Goal: Task Accomplishment & Management: Use online tool/utility

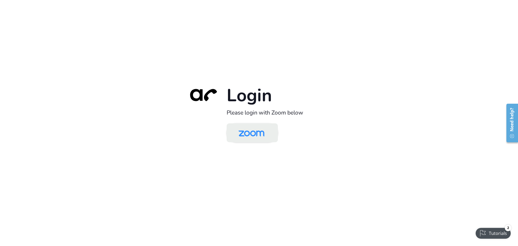
click at [258, 133] on img at bounding box center [251, 133] width 37 height 18
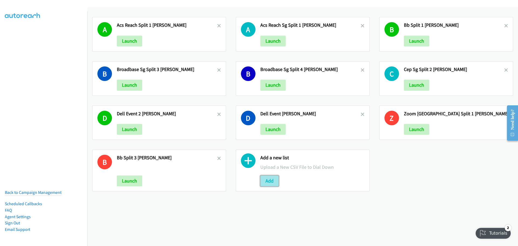
click at [269, 183] on button "Add" at bounding box center [269, 180] width 18 height 11
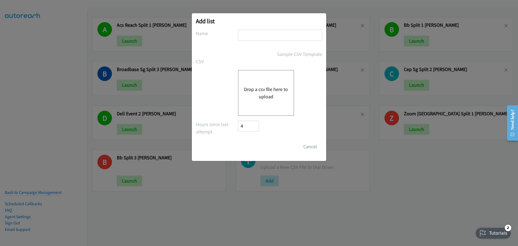
click at [246, 37] on input "text" at bounding box center [280, 35] width 84 height 11
type input "ACS CEP TAL 3 - MIKE"
click at [274, 93] on button "Drop a csv file here to upload" at bounding box center [266, 92] width 44 height 15
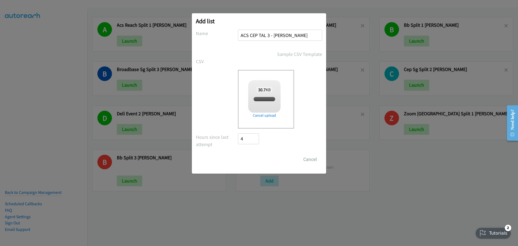
checkbox input "true"
click at [257, 161] on input "Save List" at bounding box center [252, 159] width 28 height 11
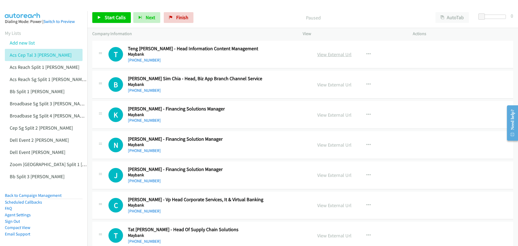
click at [328, 54] on link "View External Url" at bounding box center [334, 54] width 34 height 6
click at [115, 19] on span "Start Calls" at bounding box center [115, 17] width 21 height 6
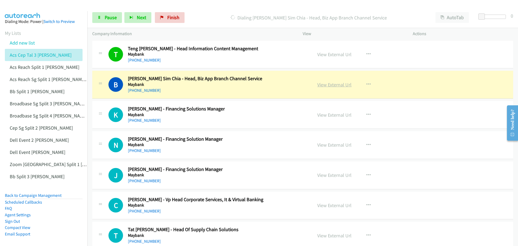
click at [343, 85] on link "View External Url" at bounding box center [334, 84] width 34 height 6
click at [105, 17] on span "Pause" at bounding box center [111, 17] width 12 height 6
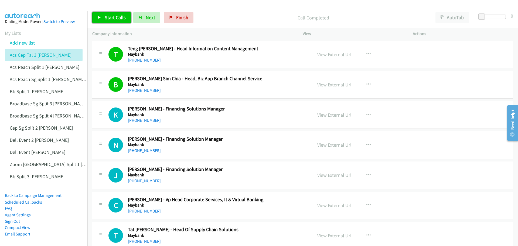
click at [109, 15] on span "Start Calls" at bounding box center [115, 17] width 21 height 6
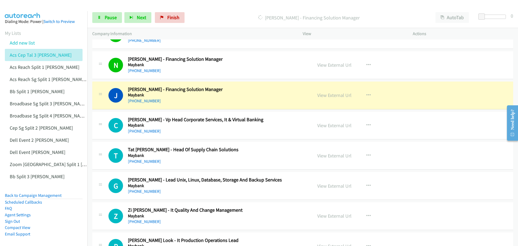
scroll to position [81, 0]
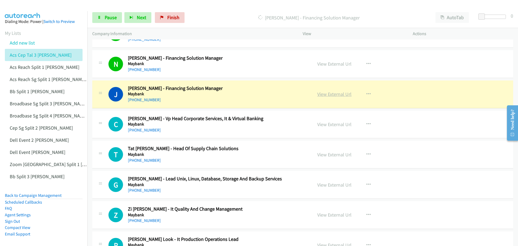
click at [332, 96] on link "View External Url" at bounding box center [334, 94] width 34 height 6
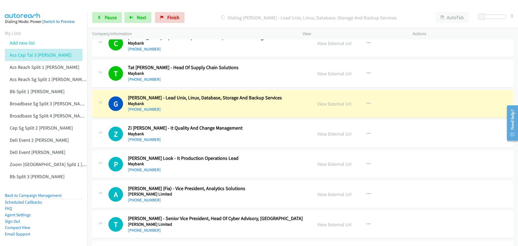
scroll to position [189, 0]
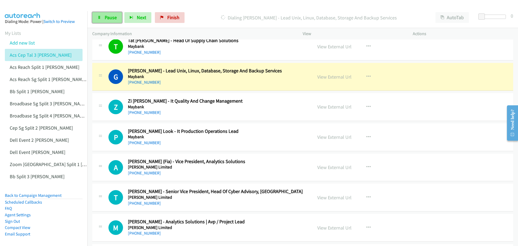
click at [105, 17] on span "Pause" at bounding box center [111, 17] width 12 height 6
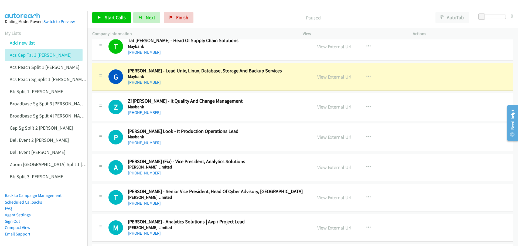
click at [323, 79] on link "View External Url" at bounding box center [334, 77] width 34 height 6
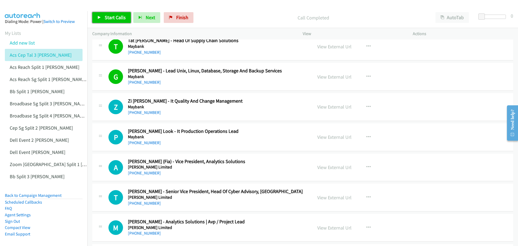
click at [108, 18] on span "Start Calls" at bounding box center [115, 17] width 21 height 6
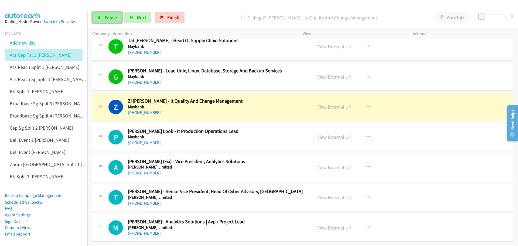
click at [108, 15] on span "Pause" at bounding box center [111, 17] width 12 height 6
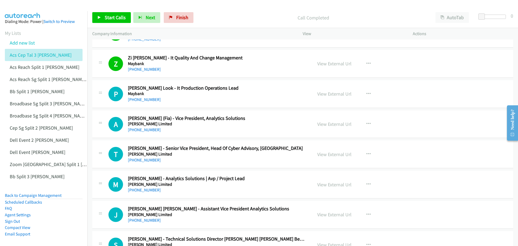
scroll to position [243, 0]
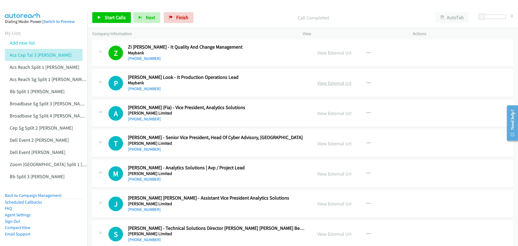
click at [338, 84] on link "View External Url" at bounding box center [334, 83] width 34 height 6
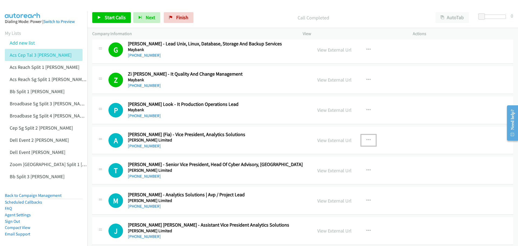
click at [366, 139] on icon "button" at bounding box center [368, 140] width 4 height 4
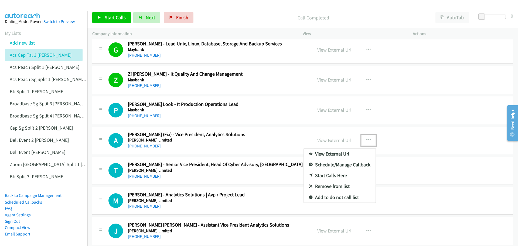
click at [327, 173] on link "Start Calls Here" at bounding box center [340, 175] width 72 height 11
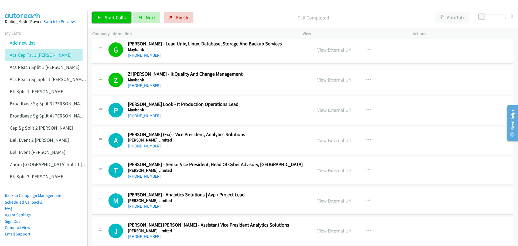
click at [116, 17] on span "Start Calls" at bounding box center [115, 17] width 21 height 6
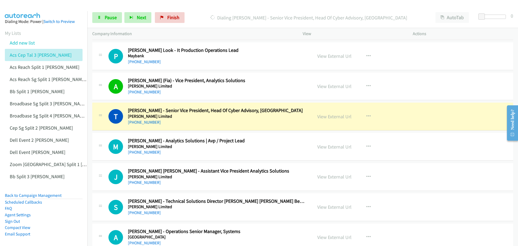
scroll to position [297, 0]
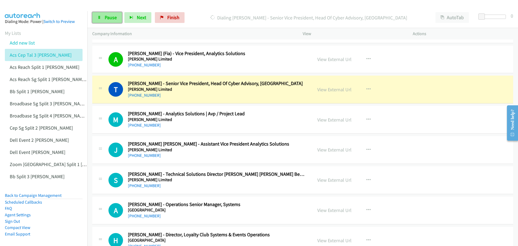
click at [107, 13] on link "Pause" at bounding box center [107, 17] width 30 height 11
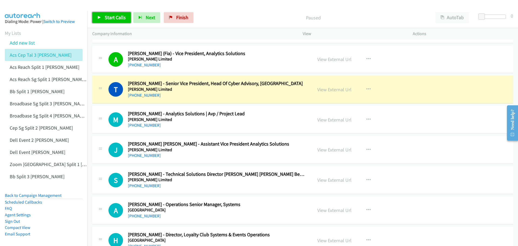
click at [109, 15] on span "Start Calls" at bounding box center [115, 17] width 21 height 6
click at [330, 119] on link "View External Url" at bounding box center [334, 119] width 34 height 6
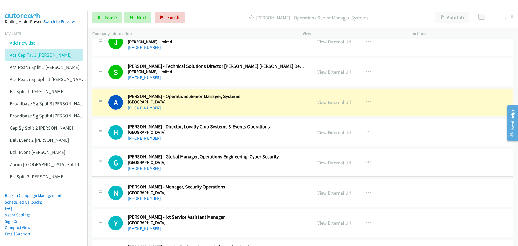
scroll to position [431, 0]
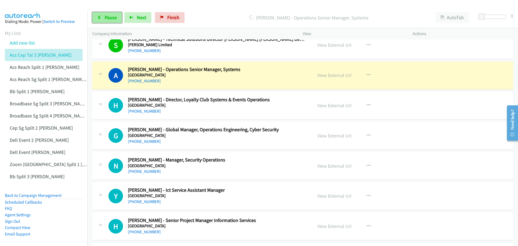
click at [105, 15] on span "Pause" at bounding box center [111, 17] width 12 height 6
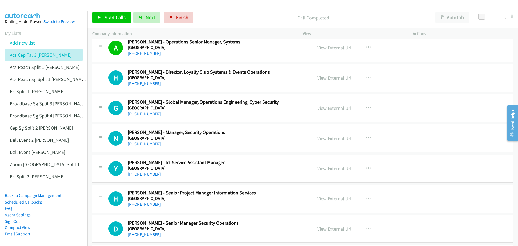
scroll to position [485, 0]
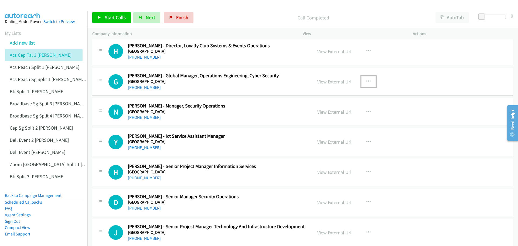
click at [366, 80] on icon "button" at bounding box center [368, 81] width 4 height 4
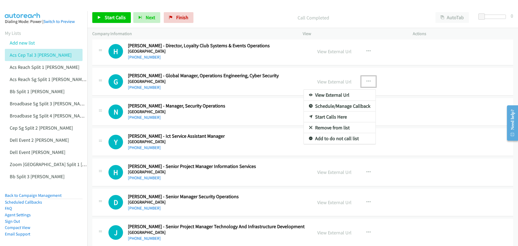
click at [324, 114] on link "Start Calls Here" at bounding box center [340, 116] width 72 height 11
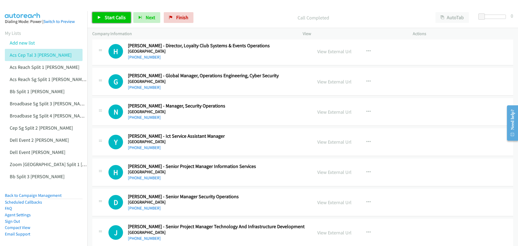
click at [112, 17] on span "Start Calls" at bounding box center [115, 17] width 21 height 6
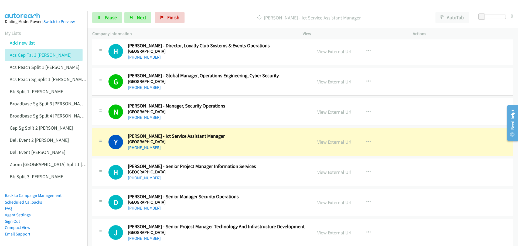
click at [326, 112] on link "View External Url" at bounding box center [334, 112] width 34 height 6
click at [111, 15] on span "Pause" at bounding box center [111, 17] width 12 height 6
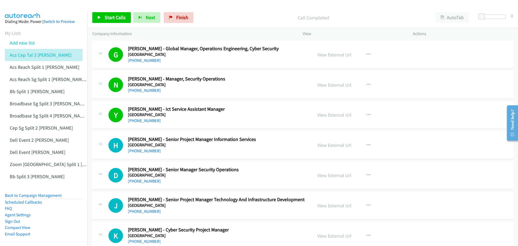
scroll to position [539, 0]
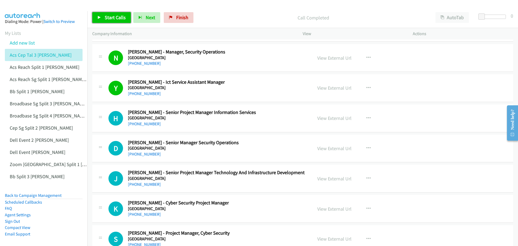
click at [112, 16] on span "Start Calls" at bounding box center [115, 17] width 21 height 6
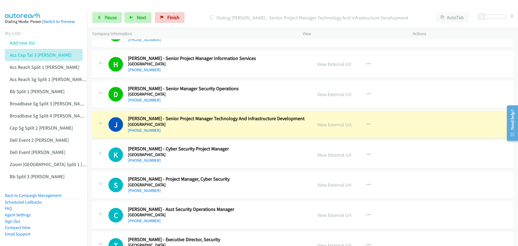
scroll to position [620, 0]
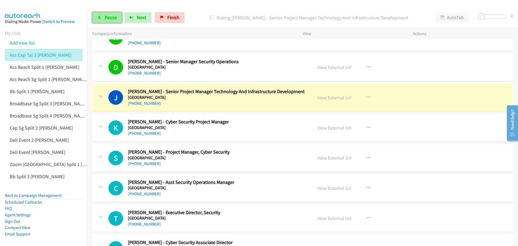
click at [107, 18] on span "Pause" at bounding box center [111, 17] width 12 height 6
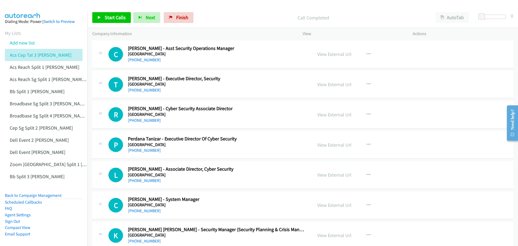
scroll to position [755, 0]
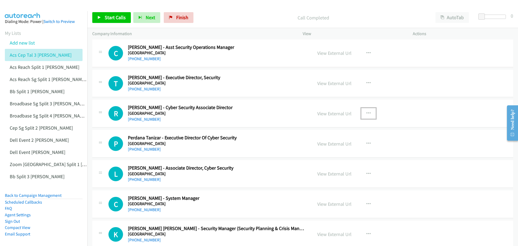
click at [366, 113] on icon "button" at bounding box center [368, 113] width 4 height 4
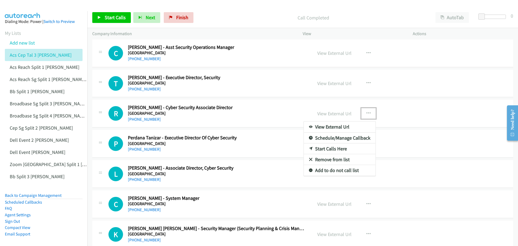
click at [329, 146] on link "Start Calls Here" at bounding box center [340, 148] width 72 height 11
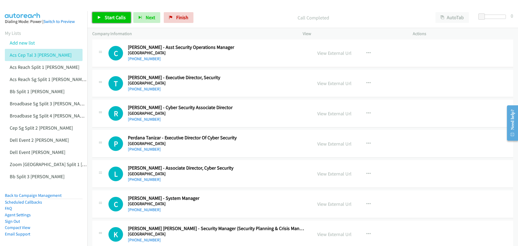
click at [110, 15] on span "Start Calls" at bounding box center [115, 17] width 21 height 6
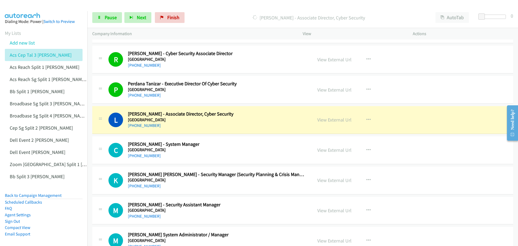
scroll to position [836, 0]
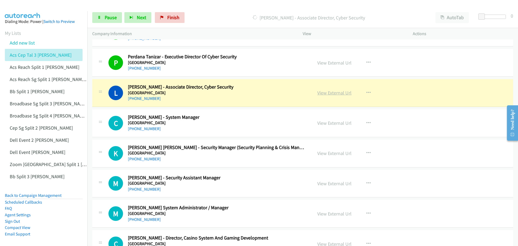
click at [338, 94] on link "View External Url" at bounding box center [334, 93] width 34 height 6
click at [112, 18] on span "Pause" at bounding box center [111, 17] width 12 height 6
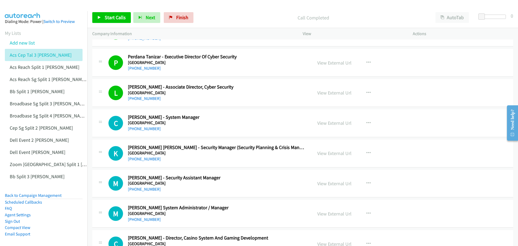
scroll to position [863, 0]
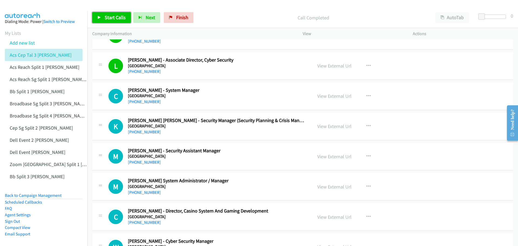
click at [108, 16] on span "Start Calls" at bounding box center [115, 17] width 21 height 6
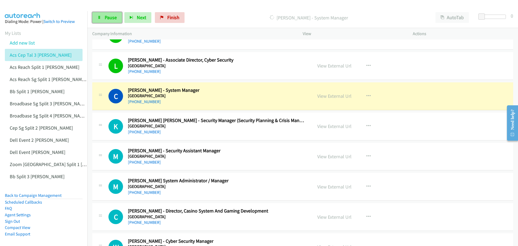
click at [112, 15] on span "Pause" at bounding box center [111, 17] width 12 height 6
click at [336, 98] on link "View External Url" at bounding box center [334, 96] width 34 height 6
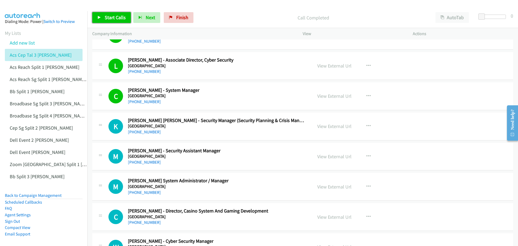
click at [102, 15] on link "Start Calls" at bounding box center [111, 17] width 39 height 11
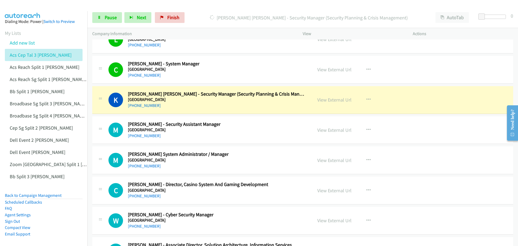
scroll to position [890, 0]
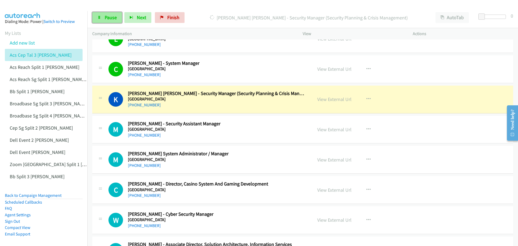
click at [102, 15] on link "Pause" at bounding box center [107, 17] width 30 height 11
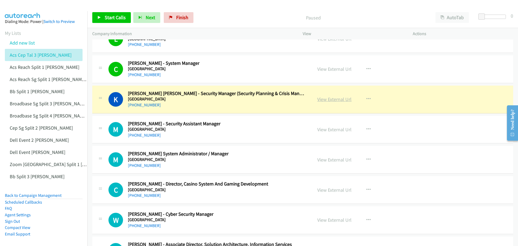
click at [340, 99] on link "View External Url" at bounding box center [334, 99] width 34 height 6
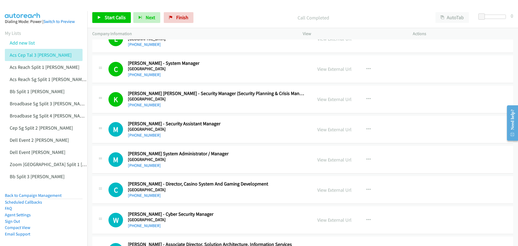
scroll to position [917, 0]
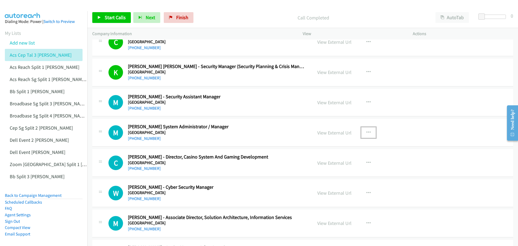
click at [366, 131] on icon "button" at bounding box center [368, 132] width 4 height 4
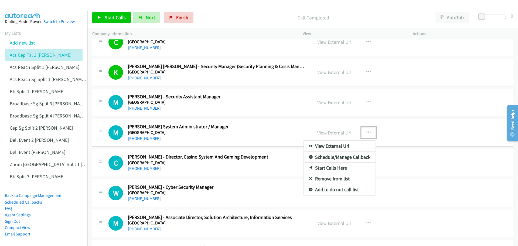
click at [327, 167] on link "Start Calls Here" at bounding box center [340, 167] width 72 height 11
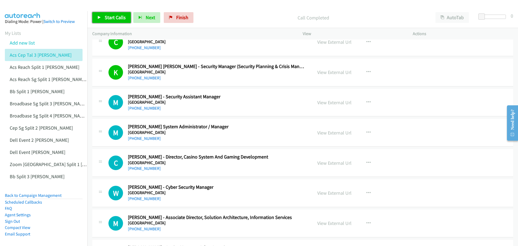
click at [111, 19] on span "Start Calls" at bounding box center [115, 17] width 21 height 6
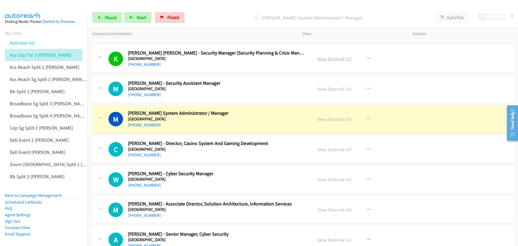
scroll to position [944, 0]
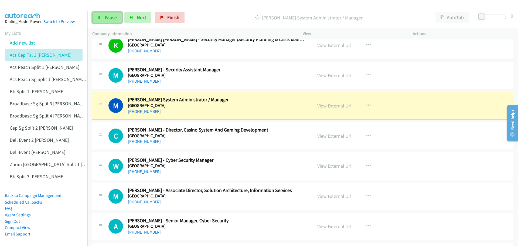
click at [105, 19] on span "Pause" at bounding box center [111, 17] width 12 height 6
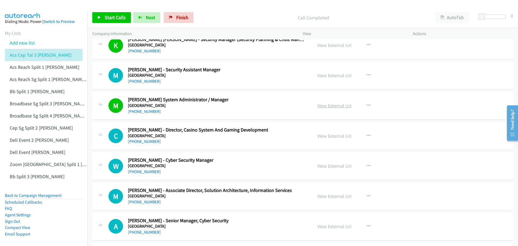
click at [328, 106] on link "View External Url" at bounding box center [334, 105] width 34 height 6
click at [119, 14] on span "Start Calls" at bounding box center [115, 17] width 21 height 6
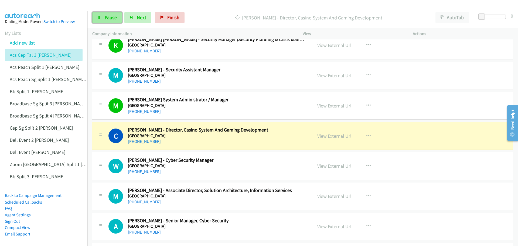
click at [107, 18] on span "Pause" at bounding box center [111, 17] width 12 height 6
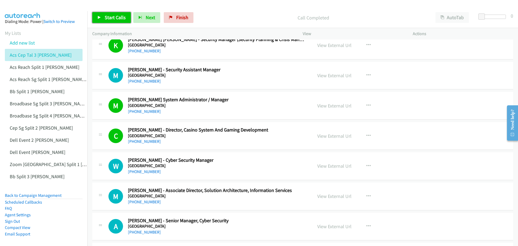
click at [109, 13] on link "Start Calls" at bounding box center [111, 17] width 39 height 11
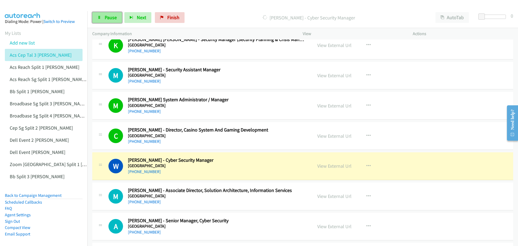
click at [107, 19] on span "Pause" at bounding box center [111, 17] width 12 height 6
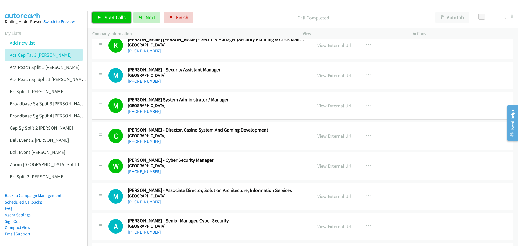
click at [115, 16] on span "Start Calls" at bounding box center [115, 17] width 21 height 6
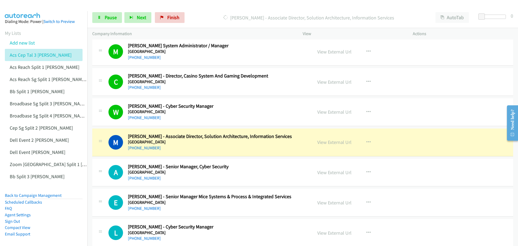
scroll to position [1025, 0]
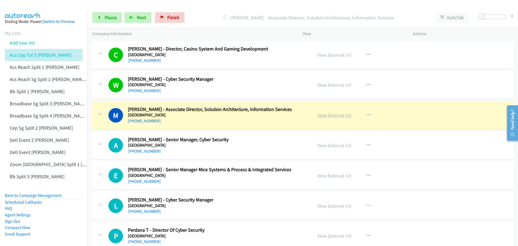
click at [332, 115] on link "View External Url" at bounding box center [334, 115] width 34 height 6
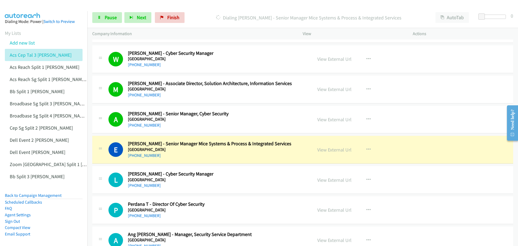
scroll to position [1052, 0]
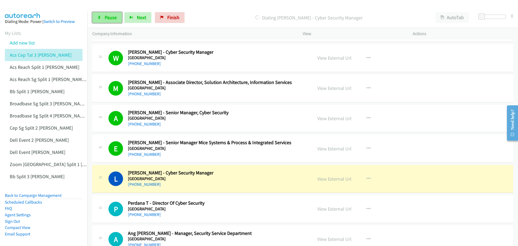
click at [108, 15] on span "Pause" at bounding box center [111, 17] width 12 height 6
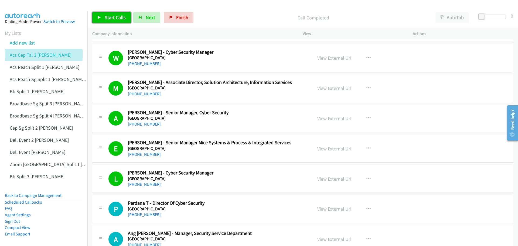
click at [119, 16] on span "Start Calls" at bounding box center [115, 17] width 21 height 6
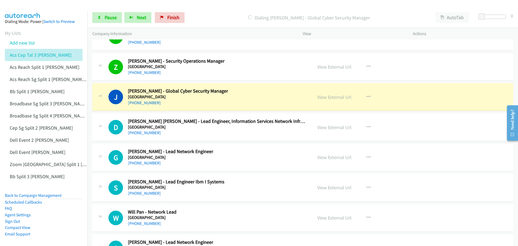
scroll to position [1267, 0]
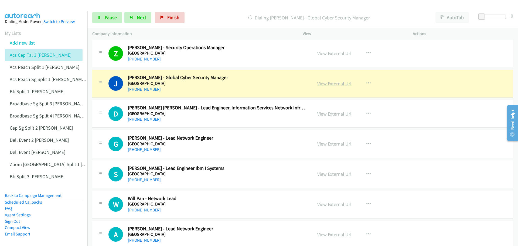
click at [336, 82] on link "View External Url" at bounding box center [334, 83] width 34 height 6
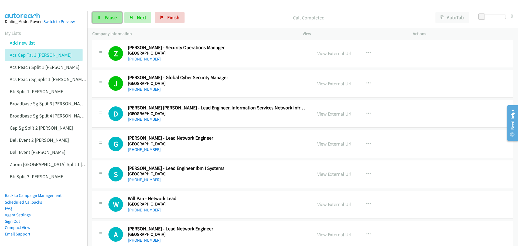
click at [111, 15] on span "Pause" at bounding box center [111, 17] width 12 height 6
click at [109, 15] on span "Start Calls" at bounding box center [115, 17] width 21 height 6
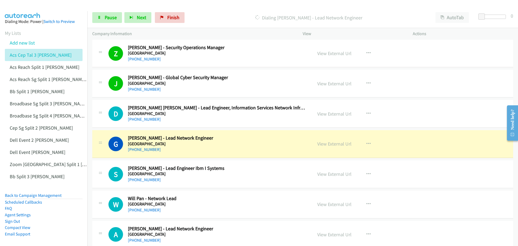
scroll to position [1294, 0]
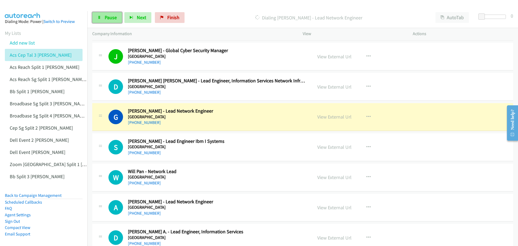
click at [106, 20] on span "Pause" at bounding box center [111, 17] width 12 height 6
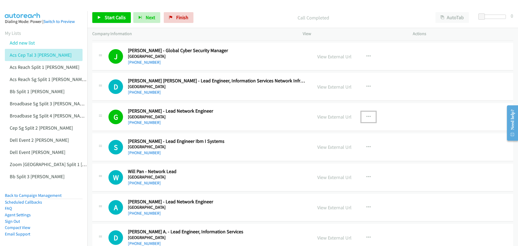
click at [367, 115] on icon "button" at bounding box center [368, 117] width 4 height 4
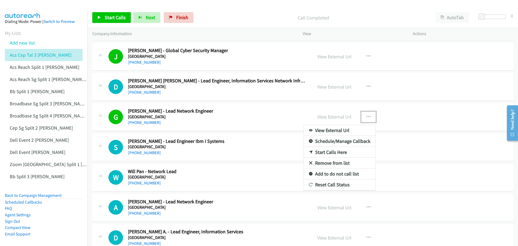
click at [427, 99] on div at bounding box center [259, 123] width 518 height 246
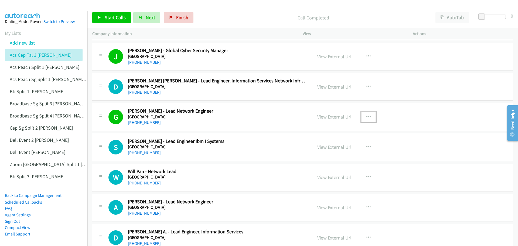
click at [338, 115] on link "View External Url" at bounding box center [334, 117] width 34 height 6
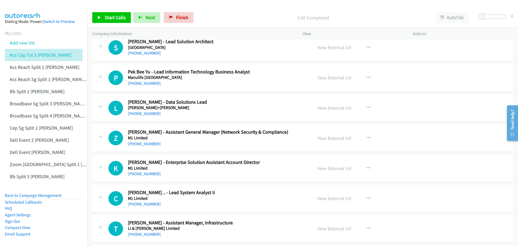
scroll to position [1699, 0]
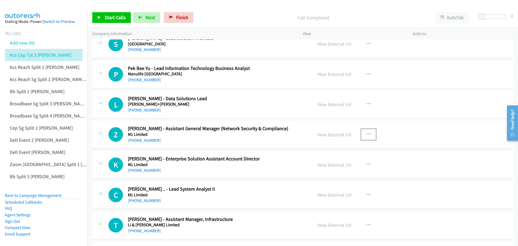
click at [366, 133] on icon "button" at bounding box center [368, 134] width 4 height 4
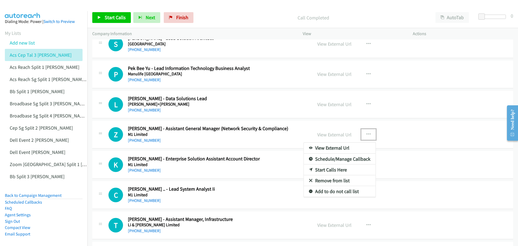
click at [329, 167] on link "Start Calls Here" at bounding box center [340, 169] width 72 height 11
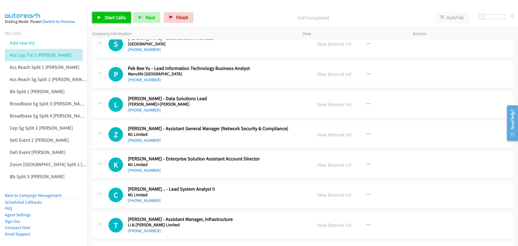
click at [109, 18] on span "Start Calls" at bounding box center [115, 17] width 21 height 6
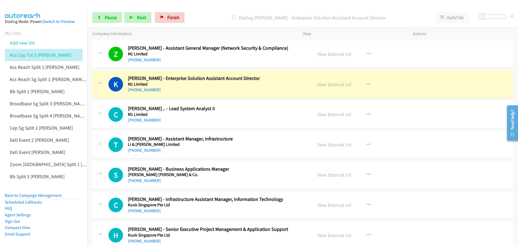
scroll to position [1780, 0]
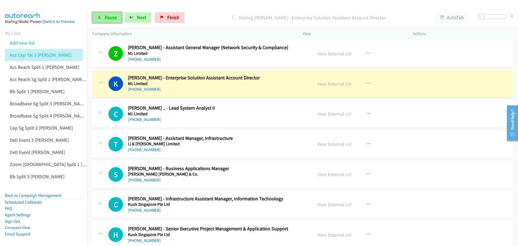
click at [112, 19] on span "Pause" at bounding box center [111, 17] width 12 height 6
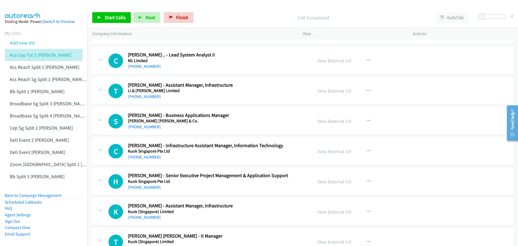
scroll to position [1833, 0]
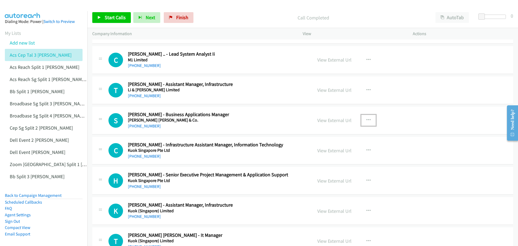
click at [366, 119] on icon "button" at bounding box center [368, 120] width 4 height 4
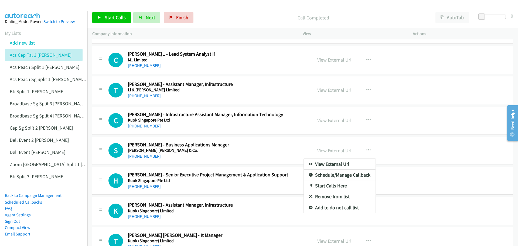
click at [418, 58] on div at bounding box center [259, 123] width 518 height 246
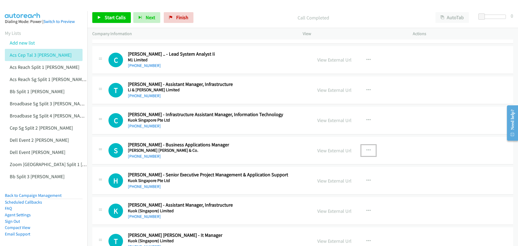
click at [366, 149] on icon "button" at bounding box center [368, 150] width 4 height 4
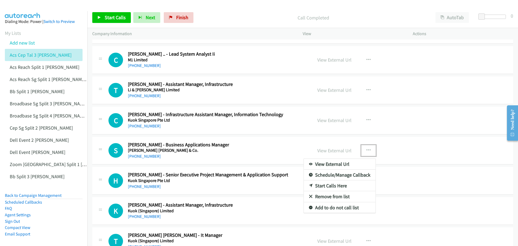
click at [326, 183] on link "Start Calls Here" at bounding box center [340, 185] width 72 height 11
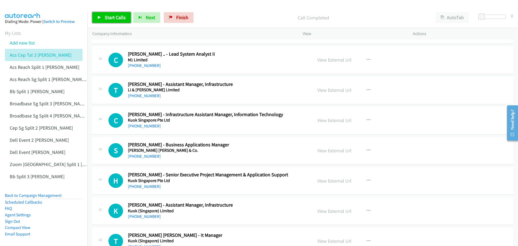
click at [115, 17] on span "Start Calls" at bounding box center [115, 17] width 21 height 6
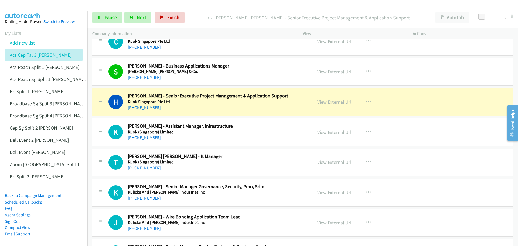
scroll to position [1914, 0]
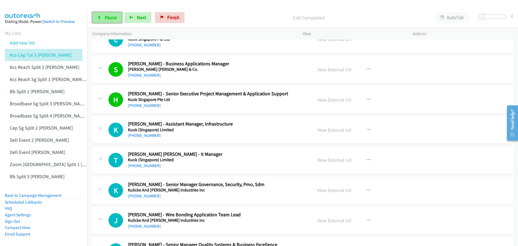
click at [104, 14] on link "Pause" at bounding box center [107, 17] width 30 height 11
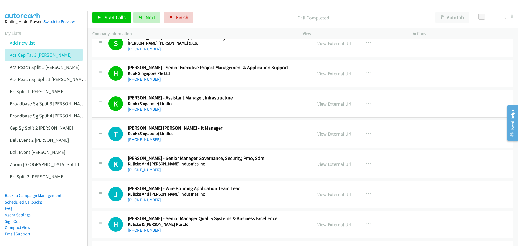
scroll to position [1941, 0]
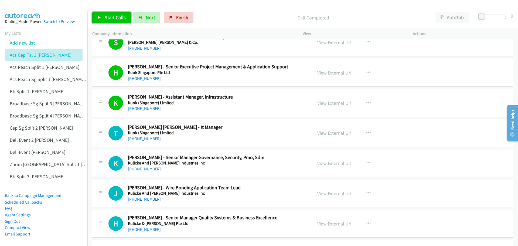
click at [106, 16] on span "Start Calls" at bounding box center [115, 17] width 21 height 6
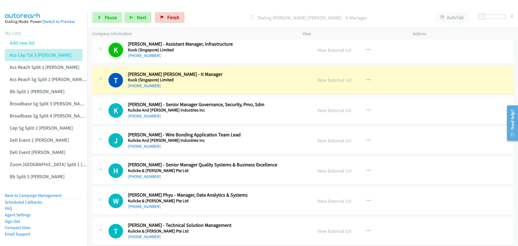
scroll to position [1995, 0]
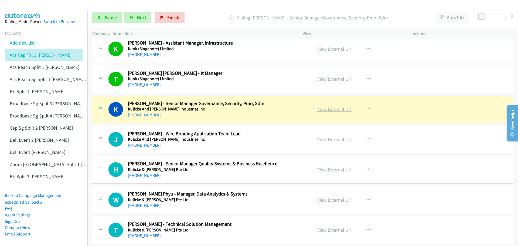
click at [332, 106] on link "View External Url" at bounding box center [334, 109] width 34 height 6
click at [111, 16] on span "Pause" at bounding box center [111, 17] width 12 height 6
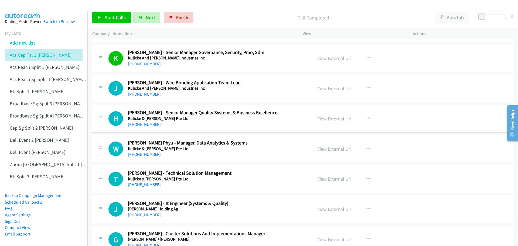
scroll to position [2049, 0]
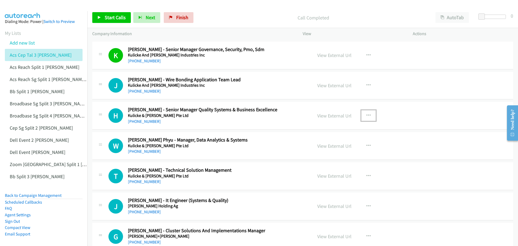
click at [366, 115] on icon "button" at bounding box center [368, 115] width 4 height 4
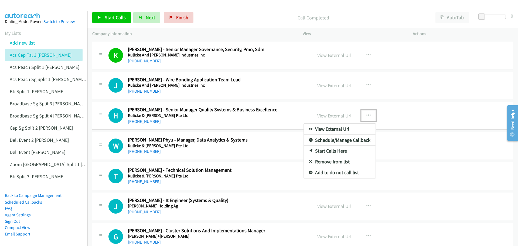
click at [325, 149] on link "Start Calls Here" at bounding box center [340, 150] width 72 height 11
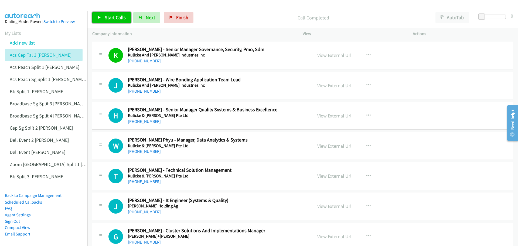
click at [113, 17] on span "Start Calls" at bounding box center [115, 17] width 21 height 6
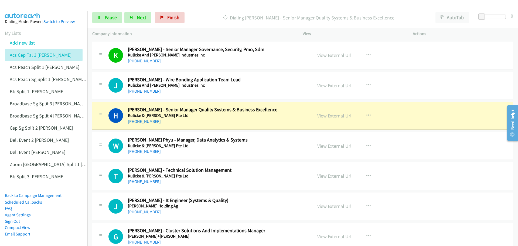
click at [327, 116] on link "View External Url" at bounding box center [334, 115] width 34 height 6
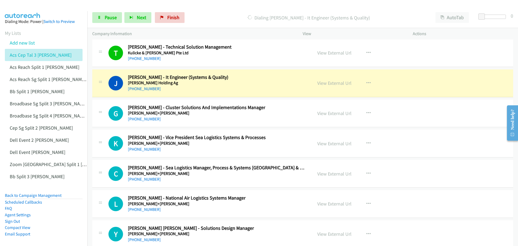
scroll to position [2184, 0]
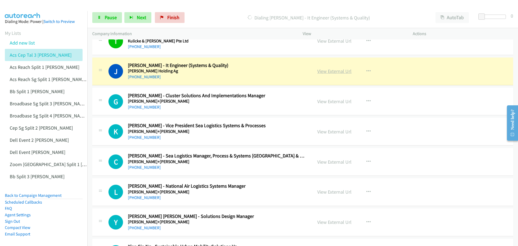
click at [331, 71] on link "View External Url" at bounding box center [334, 71] width 34 height 6
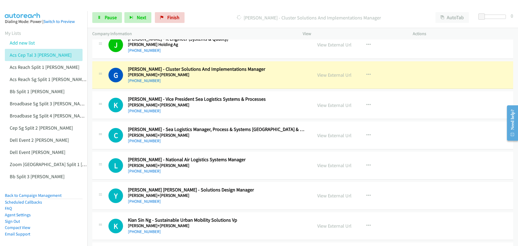
scroll to position [2211, 0]
click at [327, 76] on link "View External Url" at bounding box center [334, 74] width 34 height 6
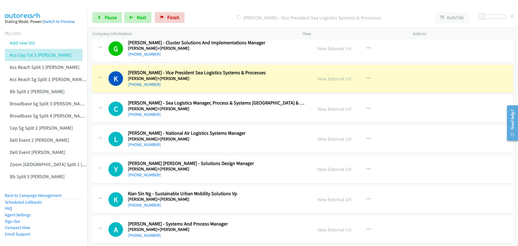
scroll to position [2238, 0]
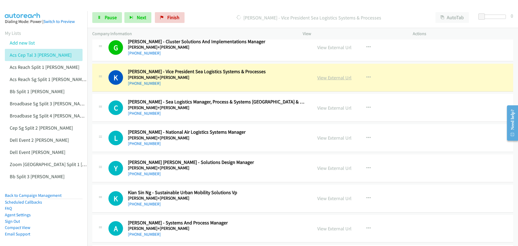
click at [324, 78] on link "View External Url" at bounding box center [334, 77] width 34 height 6
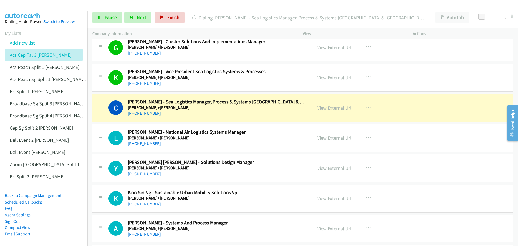
scroll to position [2265, 0]
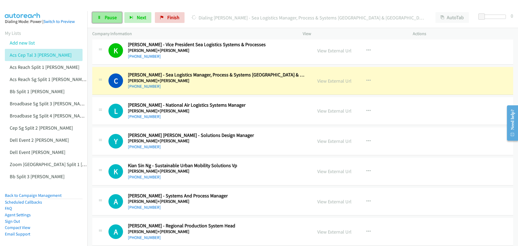
click at [102, 18] on link "Pause" at bounding box center [107, 17] width 30 height 11
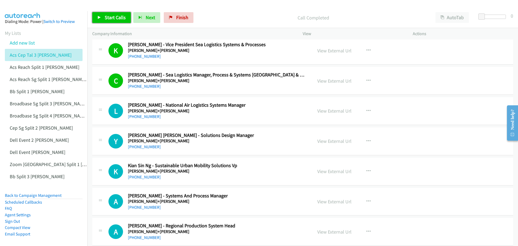
click at [116, 16] on span "Start Calls" at bounding box center [115, 17] width 21 height 6
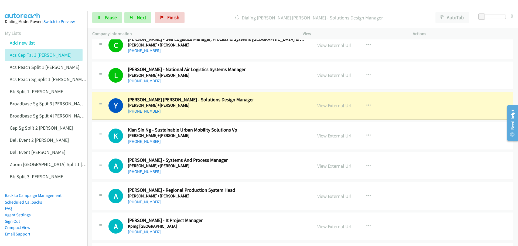
scroll to position [2319, 0]
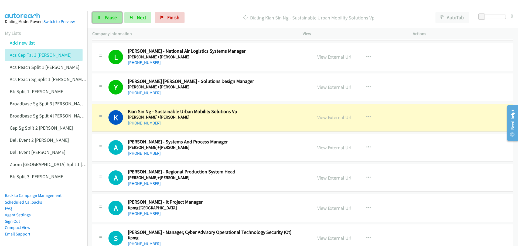
click at [110, 15] on span "Pause" at bounding box center [111, 17] width 12 height 6
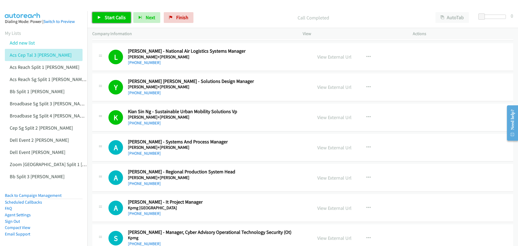
click at [116, 16] on span "Start Calls" at bounding box center [115, 17] width 21 height 6
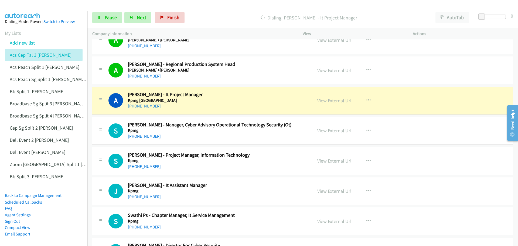
scroll to position [2427, 0]
click at [332, 98] on link "View External Url" at bounding box center [334, 100] width 34 height 6
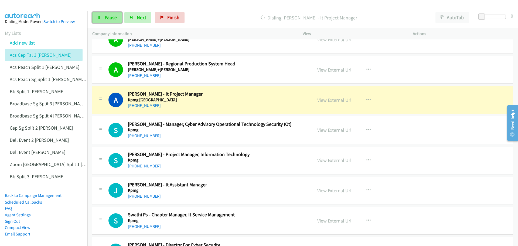
click at [109, 19] on span "Pause" at bounding box center [111, 17] width 12 height 6
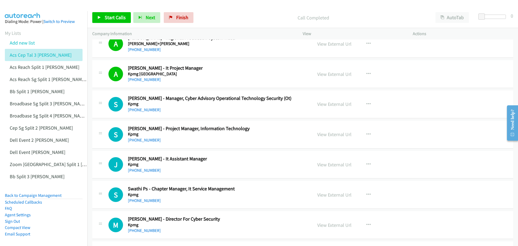
scroll to position [2454, 0]
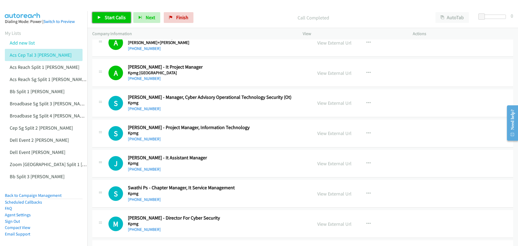
click at [111, 14] on link "Start Calls" at bounding box center [111, 17] width 39 height 11
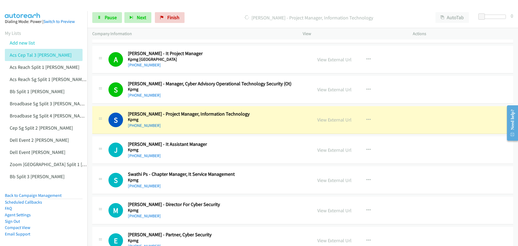
scroll to position [2481, 0]
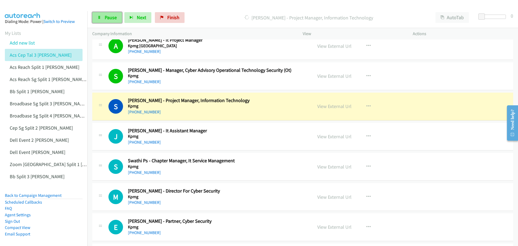
click at [107, 15] on span "Pause" at bounding box center [111, 17] width 12 height 6
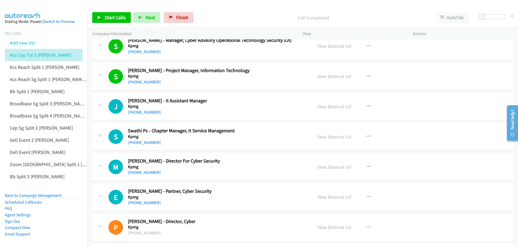
scroll to position [2535, 0]
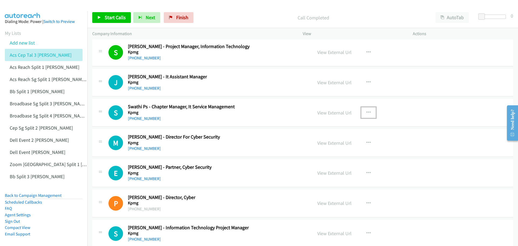
click at [366, 112] on icon "button" at bounding box center [368, 112] width 4 height 4
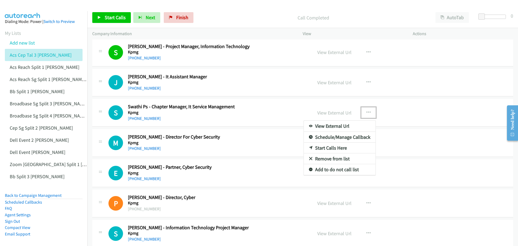
click at [330, 147] on link "Start Calls Here" at bounding box center [340, 147] width 72 height 11
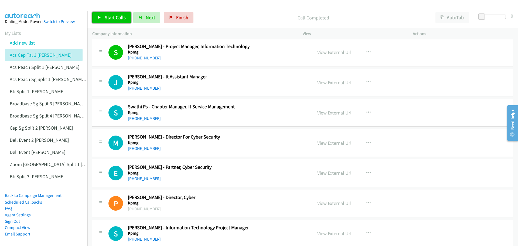
click at [114, 15] on span "Start Calls" at bounding box center [115, 17] width 21 height 6
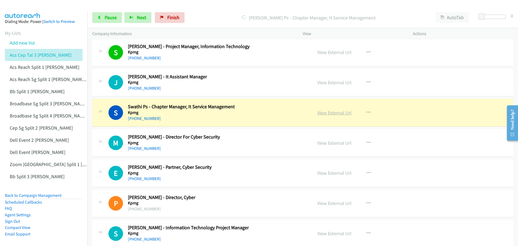
click at [325, 112] on link "View External Url" at bounding box center [334, 112] width 34 height 6
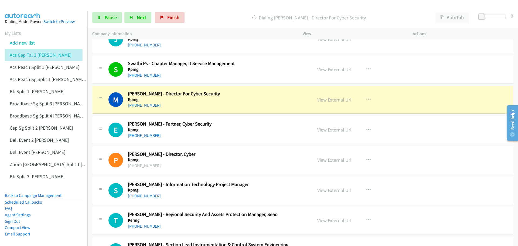
scroll to position [2588, 0]
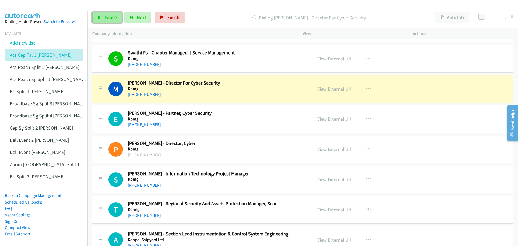
click at [109, 17] on span "Pause" at bounding box center [111, 17] width 12 height 6
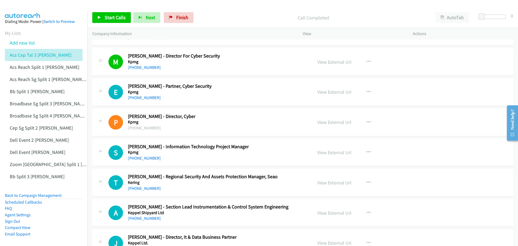
scroll to position [2642, 0]
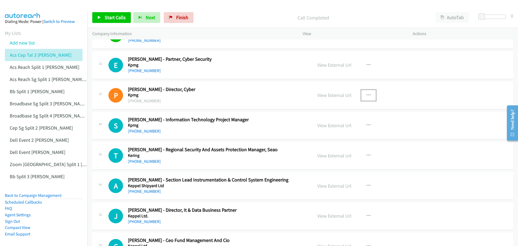
click at [367, 94] on icon "button" at bounding box center [368, 95] width 4 height 4
click at [322, 128] on link "Start Calls Here" at bounding box center [340, 130] width 72 height 11
click at [111, 15] on span "Start Calls" at bounding box center [115, 17] width 21 height 6
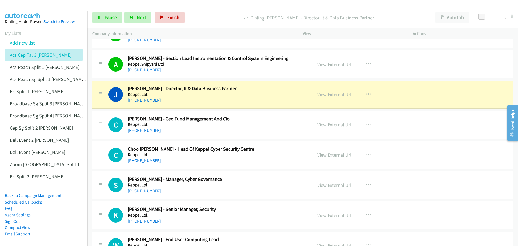
scroll to position [2777, 0]
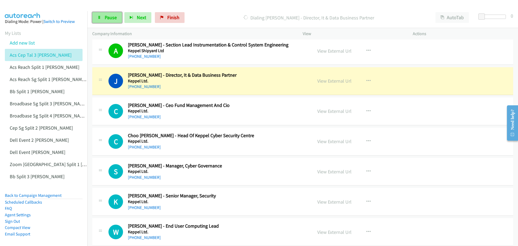
click at [108, 18] on span "Pause" at bounding box center [111, 17] width 12 height 6
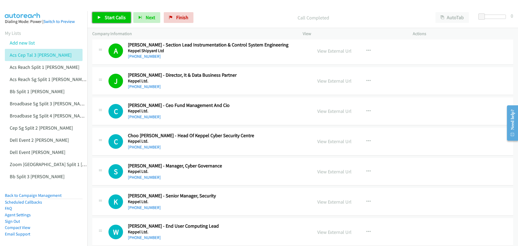
click at [116, 20] on span "Start Calls" at bounding box center [115, 17] width 21 height 6
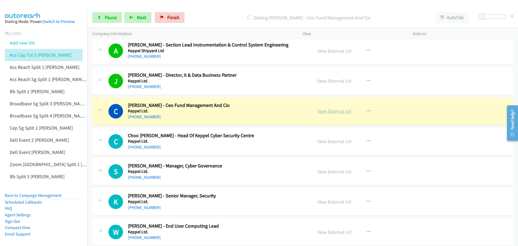
click at [334, 111] on link "View External Url" at bounding box center [334, 111] width 34 height 6
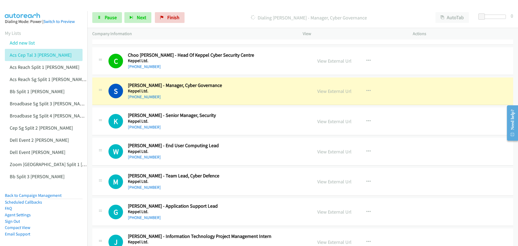
scroll to position [2858, 0]
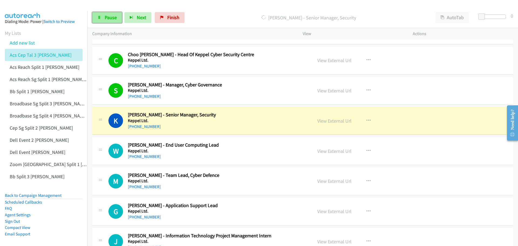
click at [110, 16] on span "Pause" at bounding box center [111, 17] width 12 height 6
click at [338, 123] on link "View External Url" at bounding box center [334, 121] width 34 height 6
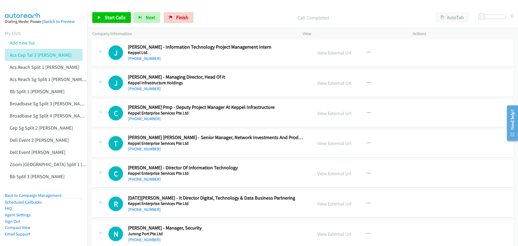
scroll to position [3047, 0]
click at [366, 81] on icon "button" at bounding box center [368, 82] width 4 height 4
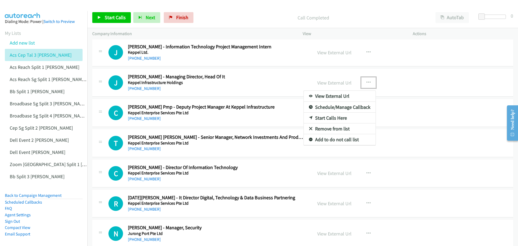
click at [331, 116] on link "Start Calls Here" at bounding box center [340, 117] width 72 height 11
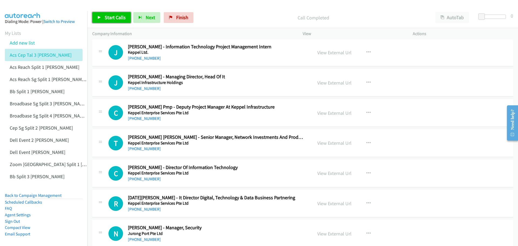
click at [114, 18] on span "Start Calls" at bounding box center [115, 17] width 21 height 6
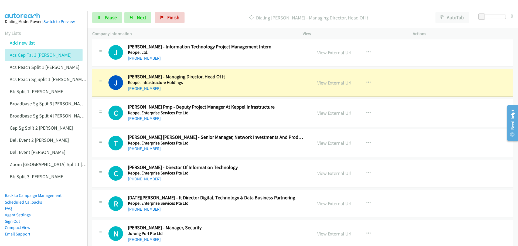
click at [336, 83] on link "View External Url" at bounding box center [334, 83] width 34 height 6
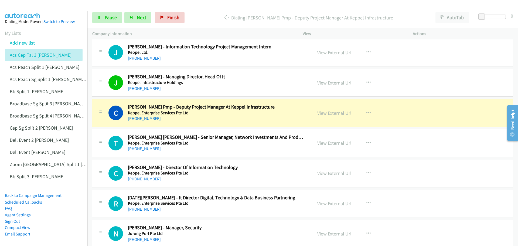
scroll to position [3074, 0]
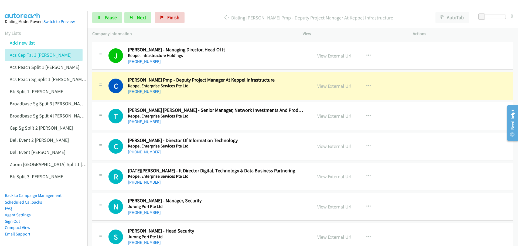
click at [334, 86] on link "View External Url" at bounding box center [334, 86] width 34 height 6
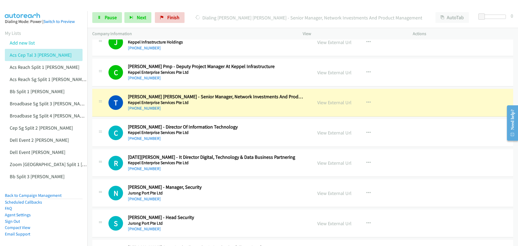
scroll to position [3101, 0]
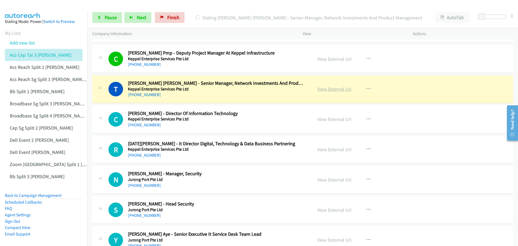
click at [335, 88] on link "View External Url" at bounding box center [334, 89] width 34 height 6
click at [110, 18] on span "Pause" at bounding box center [111, 17] width 12 height 6
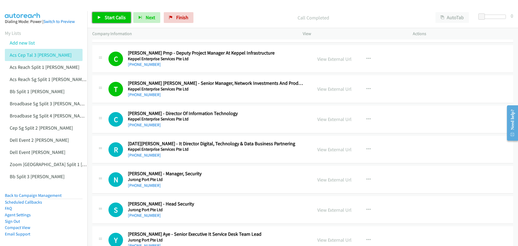
click at [117, 20] on span "Start Calls" at bounding box center [115, 17] width 21 height 6
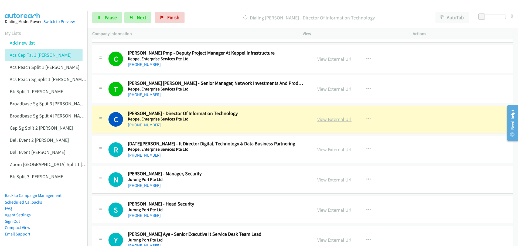
click at [321, 119] on link "View External Url" at bounding box center [334, 119] width 34 height 6
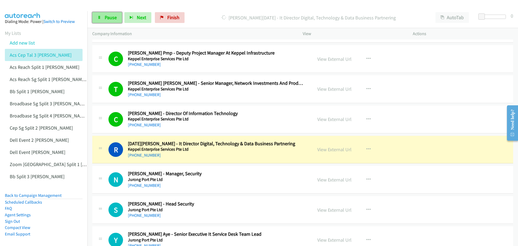
click at [112, 19] on span "Pause" at bounding box center [111, 17] width 12 height 6
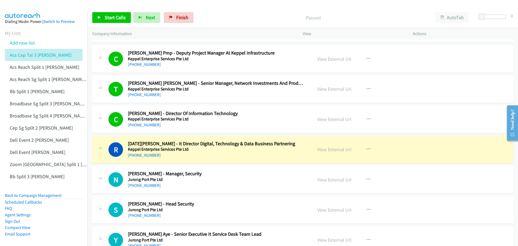
scroll to position [3128, 0]
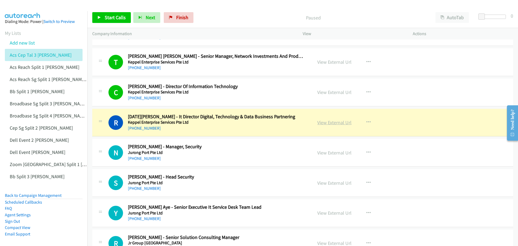
click at [336, 121] on link "View External Url" at bounding box center [334, 122] width 34 height 6
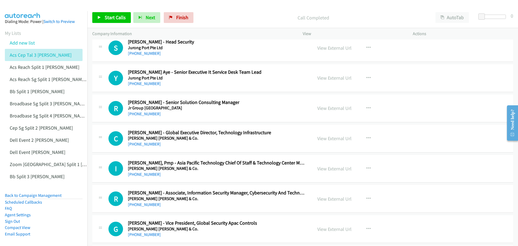
scroll to position [3289, 0]
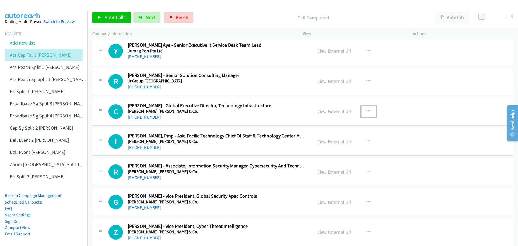
click at [366, 110] on icon "button" at bounding box center [368, 111] width 4 height 4
click at [326, 145] on link "Start Calls Here" at bounding box center [340, 146] width 72 height 11
click at [116, 18] on span "Start Calls" at bounding box center [115, 17] width 21 height 6
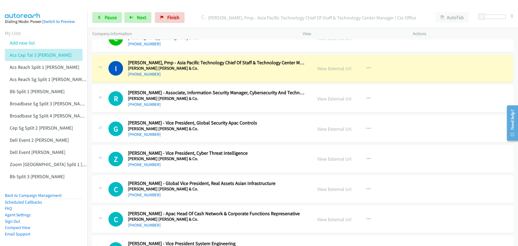
scroll to position [3370, 0]
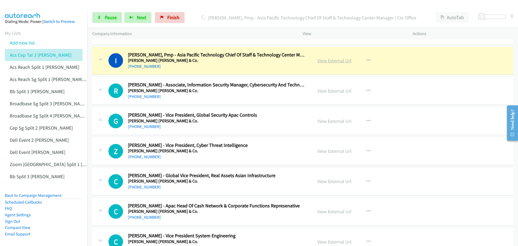
click at [333, 60] on link "View External Url" at bounding box center [334, 60] width 34 height 6
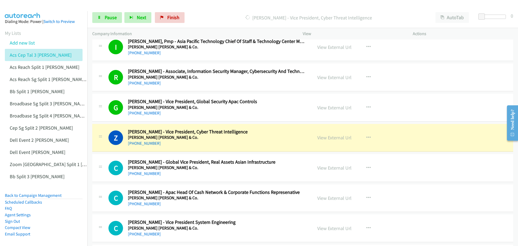
scroll to position [3397, 0]
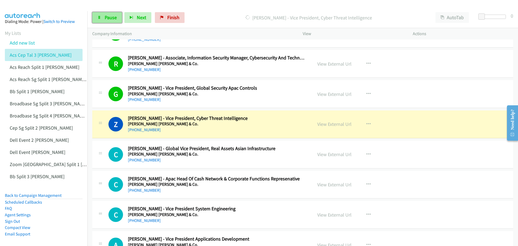
click at [111, 17] on span "Pause" at bounding box center [111, 17] width 12 height 6
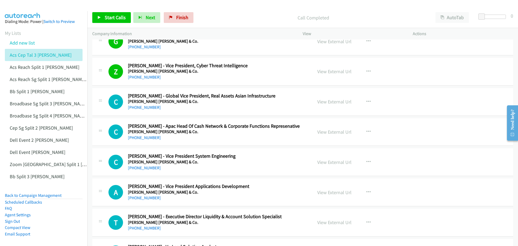
scroll to position [3451, 0]
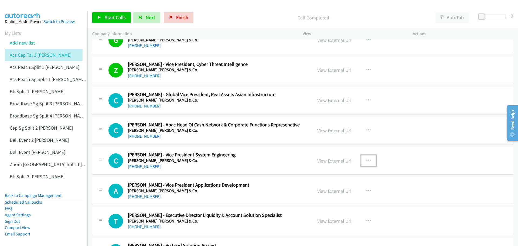
click at [366, 159] on icon "button" at bounding box center [368, 160] width 4 height 4
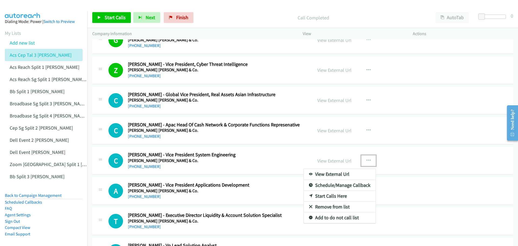
click at [323, 194] on link "Start Calls Here" at bounding box center [340, 195] width 72 height 11
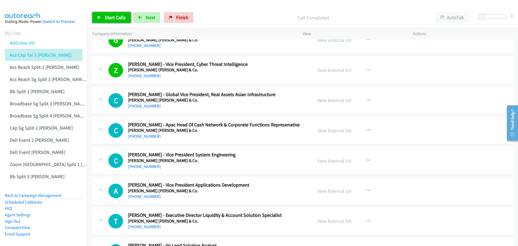
click at [102, 17] on link "Start Calls" at bounding box center [111, 17] width 39 height 11
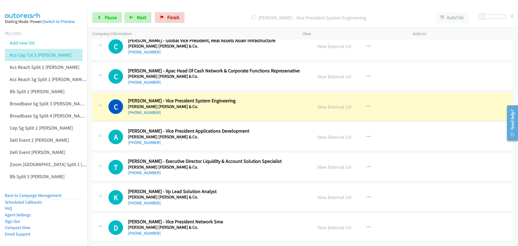
scroll to position [3532, 0]
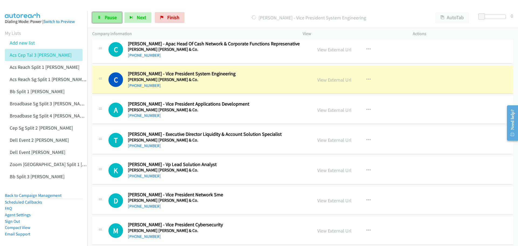
click at [108, 15] on span "Pause" at bounding box center [111, 17] width 12 height 6
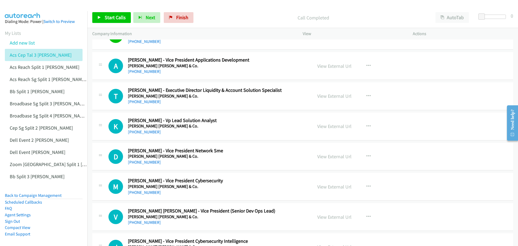
scroll to position [3613, 0]
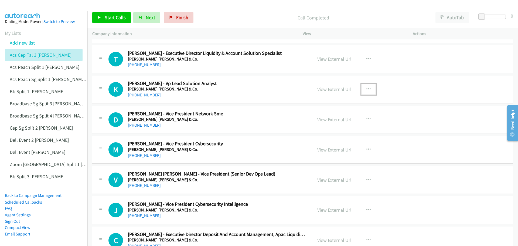
click at [366, 88] on icon "button" at bounding box center [368, 89] width 4 height 4
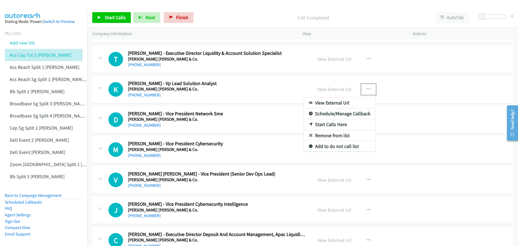
click at [454, 78] on div at bounding box center [259, 123] width 518 height 246
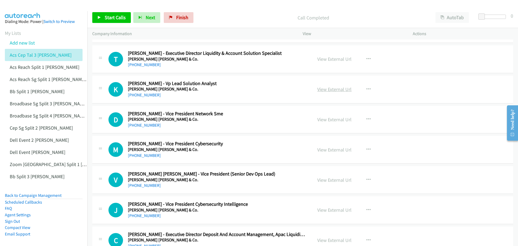
click at [330, 88] on link "View External Url" at bounding box center [334, 89] width 34 height 6
click at [366, 88] on icon "button" at bounding box center [368, 89] width 4 height 4
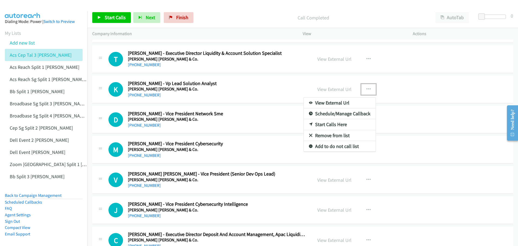
click at [325, 122] on link "Start Calls Here" at bounding box center [340, 124] width 72 height 11
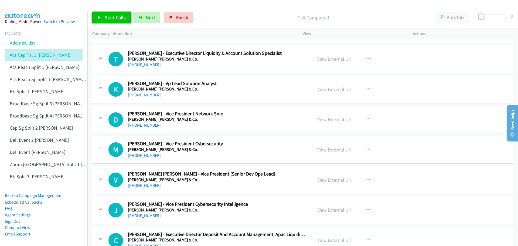
click at [109, 16] on span "Start Calls" at bounding box center [115, 17] width 21 height 6
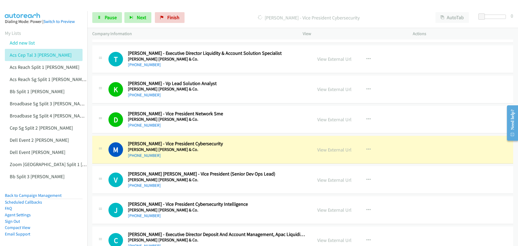
scroll to position [3640, 0]
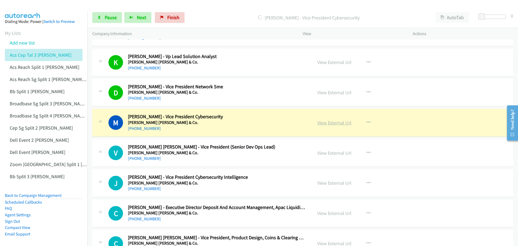
click at [341, 123] on link "View External Url" at bounding box center [334, 122] width 34 height 6
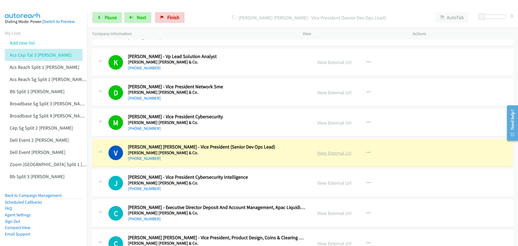
click at [323, 153] on link "View External Url" at bounding box center [334, 153] width 34 height 6
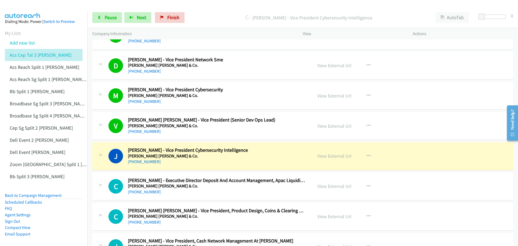
scroll to position [3694, 0]
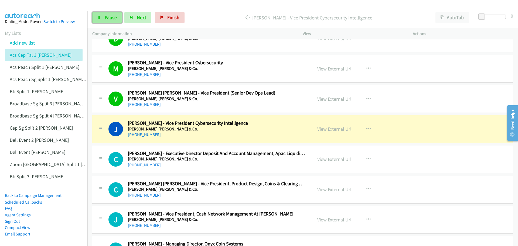
click at [112, 17] on span "Pause" at bounding box center [111, 17] width 12 height 6
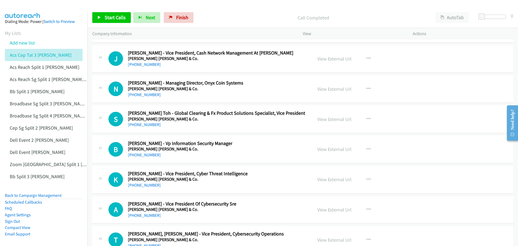
scroll to position [3856, 0]
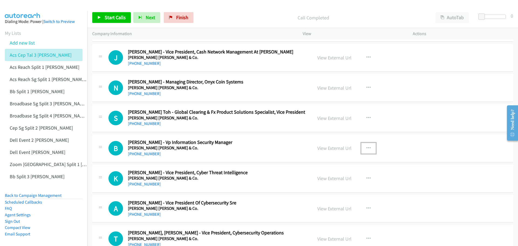
click at [366, 146] on icon "button" at bounding box center [368, 148] width 4 height 4
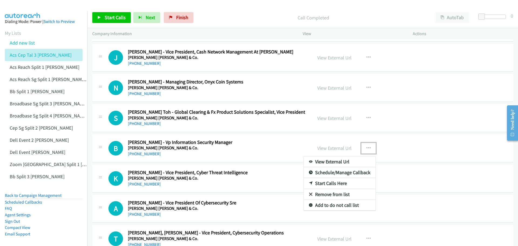
click at [325, 182] on link "Start Calls Here" at bounding box center [340, 183] width 72 height 11
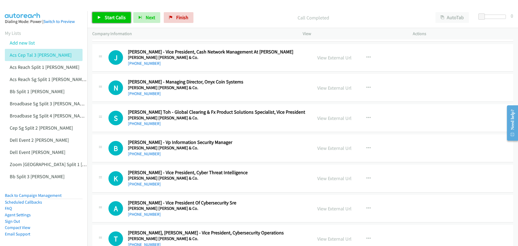
click at [112, 15] on span "Start Calls" at bounding box center [115, 17] width 21 height 6
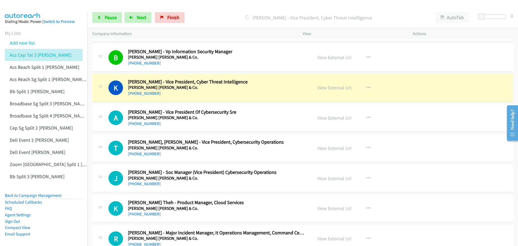
scroll to position [3964, 0]
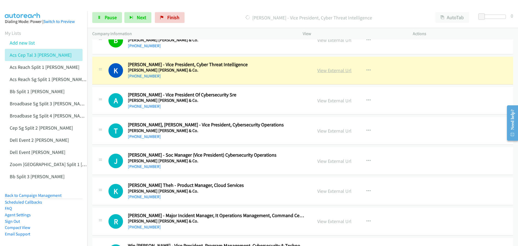
click at [334, 68] on link "View External Url" at bounding box center [334, 70] width 34 height 6
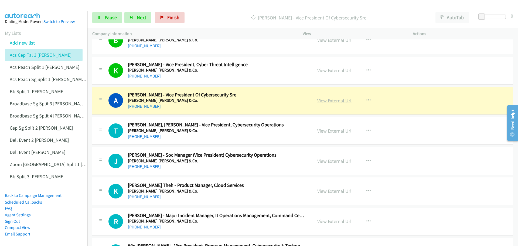
click at [339, 101] on link "View External Url" at bounding box center [334, 100] width 34 height 6
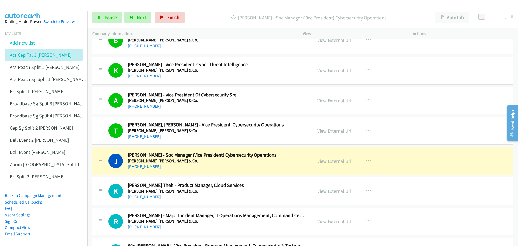
scroll to position [3991, 0]
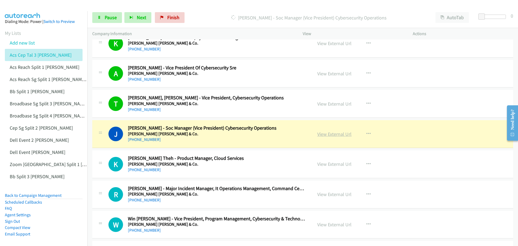
click at [327, 135] on link "View External Url" at bounding box center [334, 134] width 34 height 6
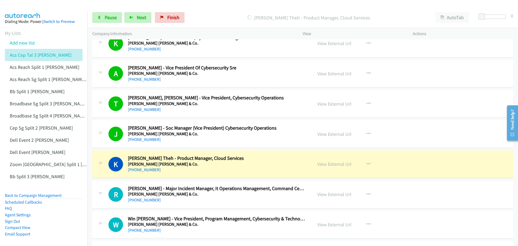
scroll to position [4017, 0]
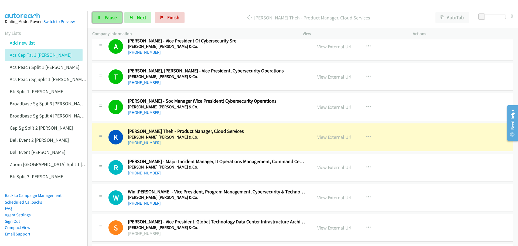
click at [113, 13] on link "Pause" at bounding box center [107, 17] width 30 height 11
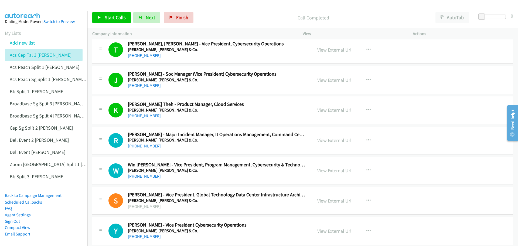
scroll to position [4071, 0]
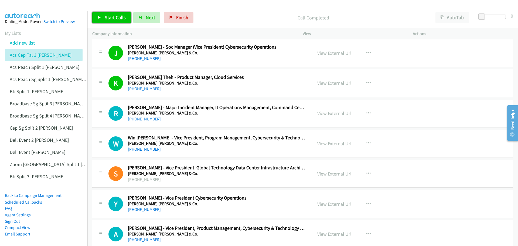
click at [116, 16] on span "Start Calls" at bounding box center [115, 17] width 21 height 6
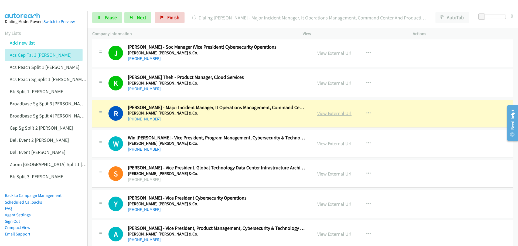
click at [327, 111] on link "View External Url" at bounding box center [334, 113] width 34 height 6
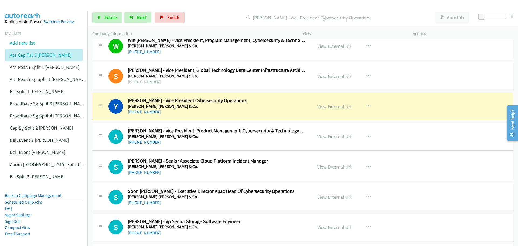
scroll to position [4179, 0]
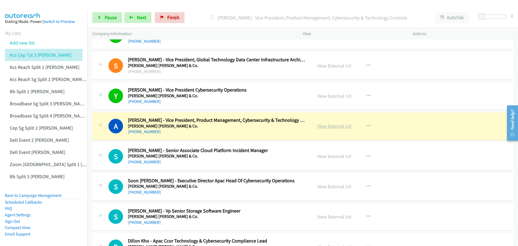
click at [326, 125] on link "View External Url" at bounding box center [334, 126] width 34 height 6
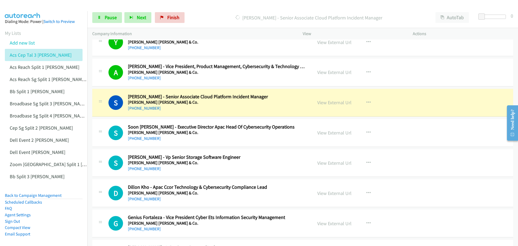
scroll to position [4233, 0]
click at [322, 101] on link "View External Url" at bounding box center [334, 102] width 34 height 6
click at [109, 14] on link "Pause" at bounding box center [107, 17] width 30 height 11
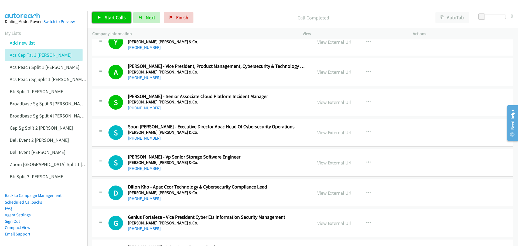
click at [120, 17] on span "Start Calls" at bounding box center [115, 17] width 21 height 6
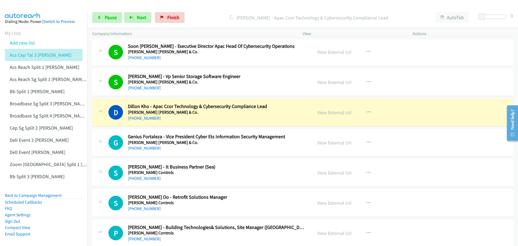
scroll to position [4314, 0]
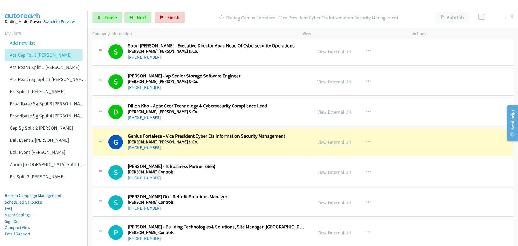
click at [326, 142] on link "View External Url" at bounding box center [334, 142] width 34 height 6
click at [107, 18] on span "Pause" at bounding box center [111, 17] width 12 height 6
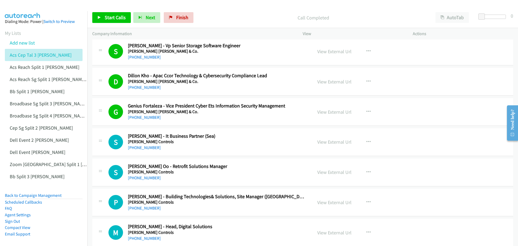
scroll to position [4368, 0]
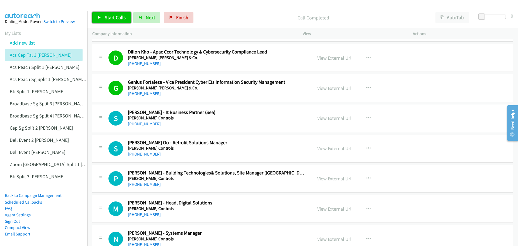
click at [112, 14] on link "Start Calls" at bounding box center [111, 17] width 39 height 11
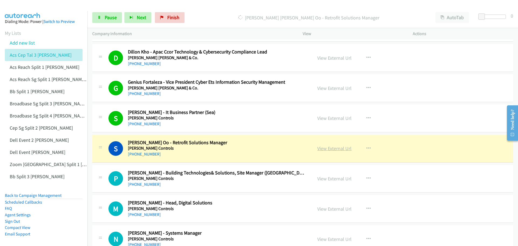
click at [323, 148] on link "View External Url" at bounding box center [334, 148] width 34 height 6
click at [110, 19] on span "Pause" at bounding box center [111, 17] width 12 height 6
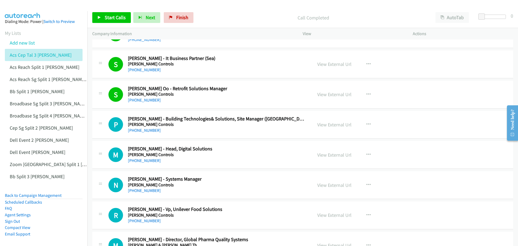
scroll to position [4449, 0]
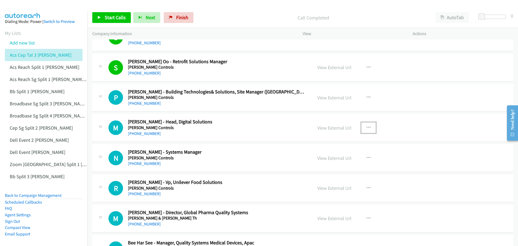
click at [366, 126] on icon "button" at bounding box center [368, 127] width 4 height 4
click at [331, 163] on link "Start Calls Here" at bounding box center [340, 162] width 72 height 11
click at [112, 14] on link "Start Calls" at bounding box center [111, 17] width 39 height 11
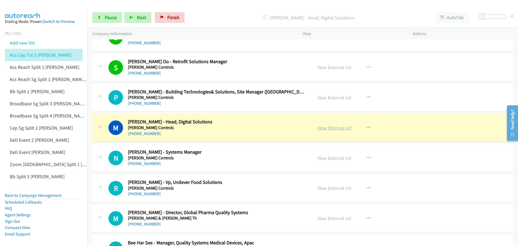
click at [319, 130] on link "View External Url" at bounding box center [334, 128] width 34 height 6
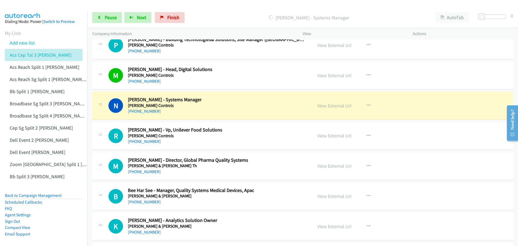
scroll to position [4503, 0]
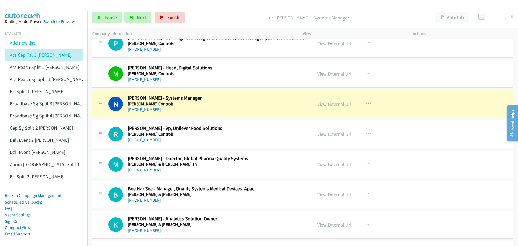
click at [343, 105] on link "View External Url" at bounding box center [334, 104] width 34 height 6
click at [99, 13] on link "Pause" at bounding box center [107, 17] width 30 height 11
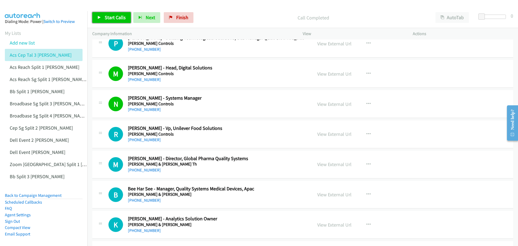
click at [113, 18] on span "Start Calls" at bounding box center [115, 17] width 21 height 6
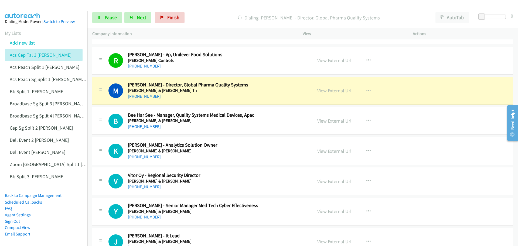
scroll to position [4584, 0]
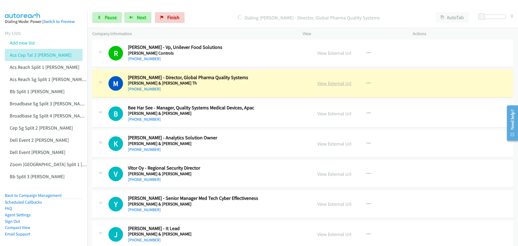
click at [329, 83] on link "View External Url" at bounding box center [334, 83] width 34 height 6
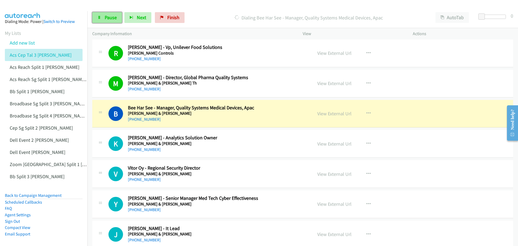
click at [109, 19] on span "Pause" at bounding box center [111, 17] width 12 height 6
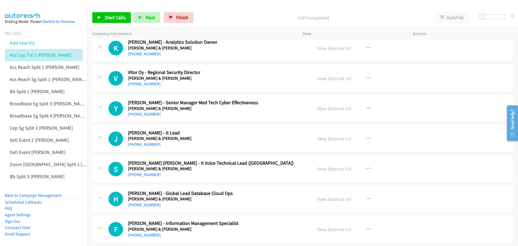
scroll to position [4692, 0]
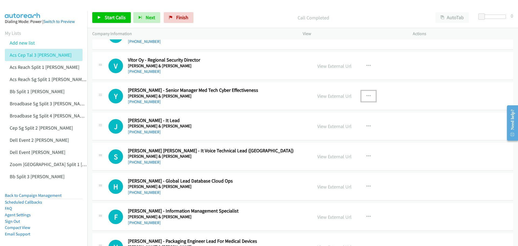
click at [367, 96] on icon "button" at bounding box center [368, 96] width 4 height 4
click at [335, 130] on link "Start Calls Here" at bounding box center [340, 131] width 72 height 11
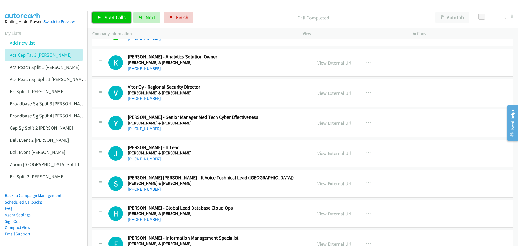
click at [109, 14] on span "Start Calls" at bounding box center [115, 17] width 21 height 6
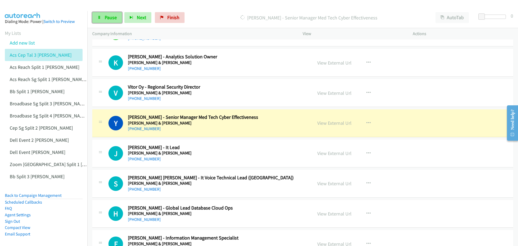
click at [105, 18] on span "Pause" at bounding box center [111, 17] width 12 height 6
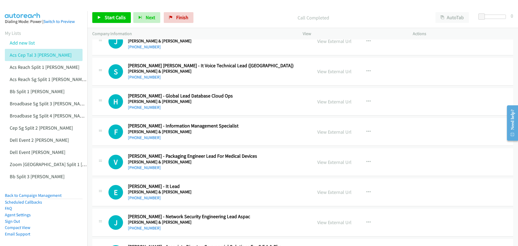
scroll to position [4799, 0]
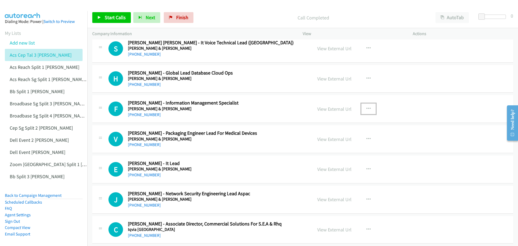
click at [366, 108] on icon "button" at bounding box center [368, 109] width 4 height 4
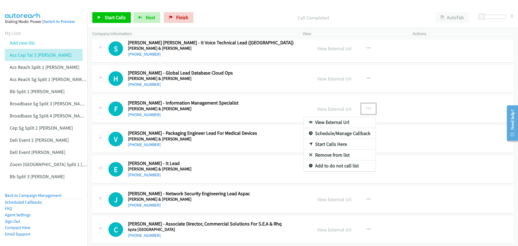
click at [325, 142] on link "Start Calls Here" at bounding box center [340, 144] width 72 height 11
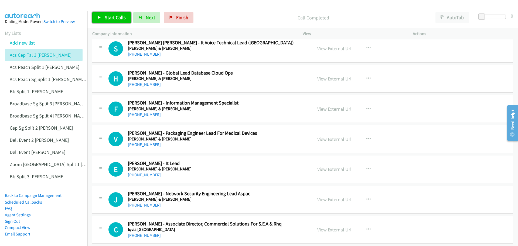
click at [106, 16] on span "Start Calls" at bounding box center [115, 17] width 21 height 6
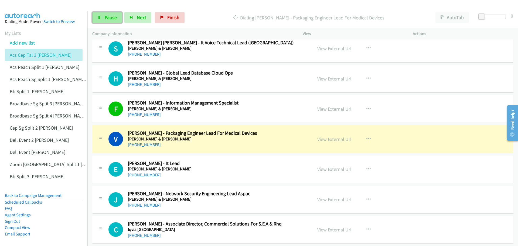
click at [109, 18] on span "Pause" at bounding box center [111, 17] width 12 height 6
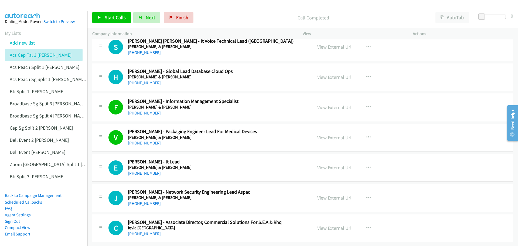
scroll to position [4805, 0]
click at [366, 225] on icon "button" at bounding box center [368, 227] width 4 height 4
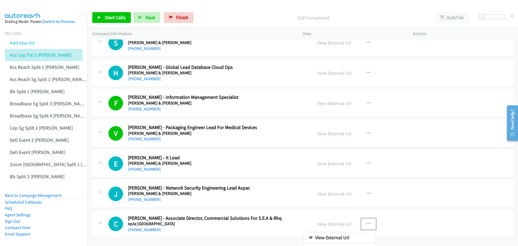
click at [430, 215] on div at bounding box center [259, 123] width 518 height 246
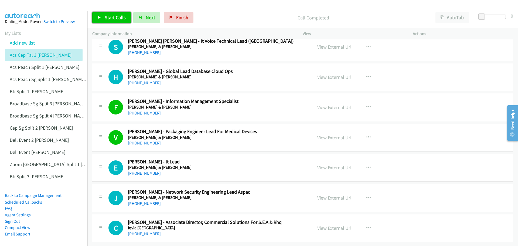
click at [114, 18] on span "Start Calls" at bounding box center [115, 17] width 21 height 6
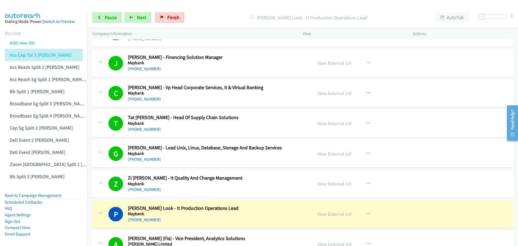
scroll to position [108, 0]
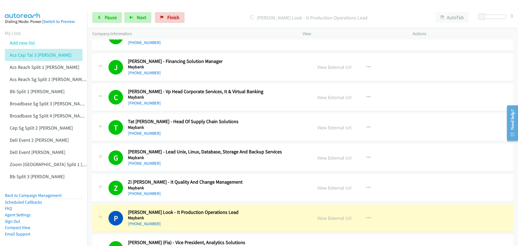
drag, startPoint x: 336, startPoint y: 110, endPoint x: 382, endPoint y: 10, distance: 110.4
click at [382, 10] on div "Start Calls Pause Next Finish Dialing Peter Look - It Production Operations Lea…" at bounding box center [302, 17] width 430 height 21
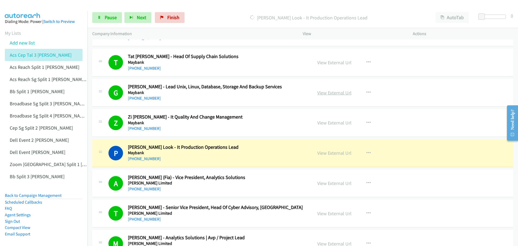
scroll to position [189, 0]
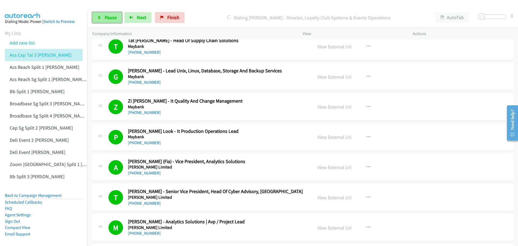
click at [104, 16] on link "Pause" at bounding box center [107, 17] width 30 height 11
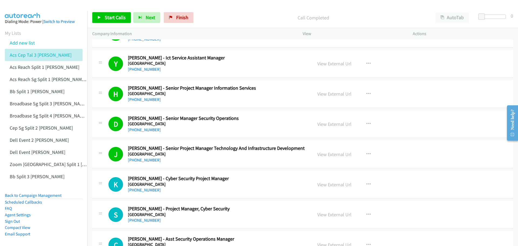
scroll to position [566, 0]
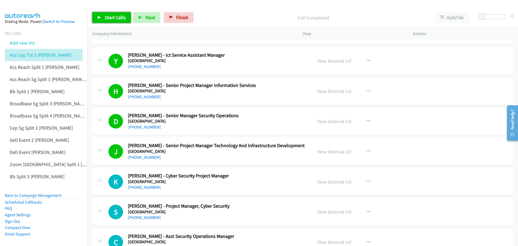
click at [102, 13] on link "Start Calls" at bounding box center [111, 17] width 39 height 11
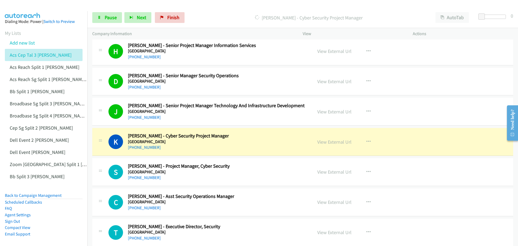
scroll to position [620, 0]
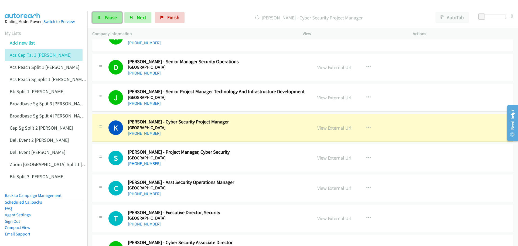
click at [104, 19] on link "Pause" at bounding box center [107, 17] width 30 height 11
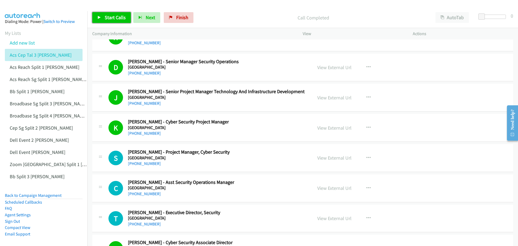
click at [114, 18] on span "Start Calls" at bounding box center [115, 17] width 21 height 6
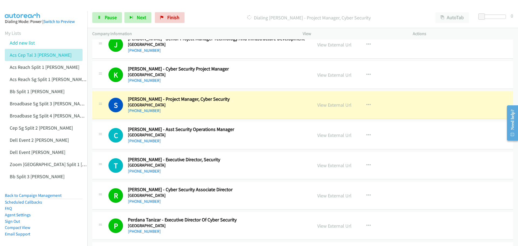
scroll to position [674, 0]
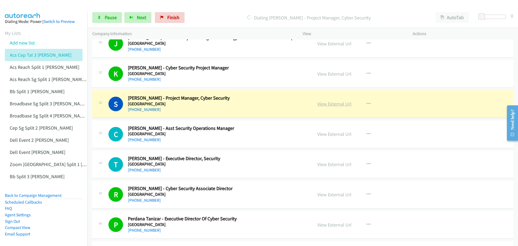
click at [334, 103] on link "View External Url" at bounding box center [334, 104] width 34 height 6
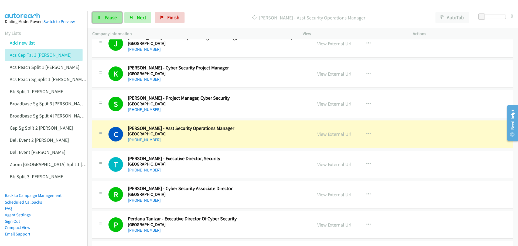
click at [113, 18] on span "Pause" at bounding box center [111, 17] width 12 height 6
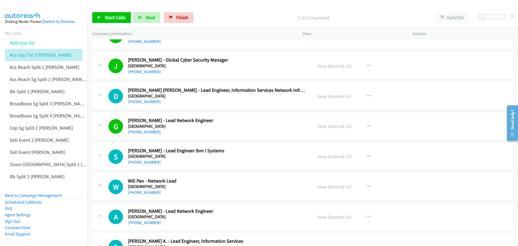
scroll to position [1294, 0]
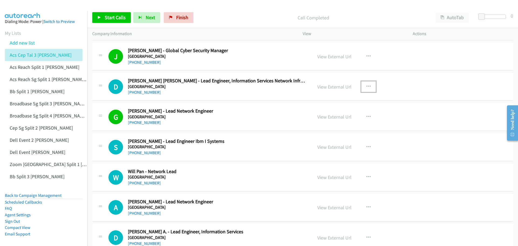
click at [366, 85] on icon "button" at bounding box center [368, 86] width 4 height 4
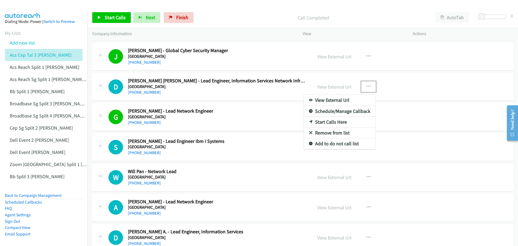
click at [327, 122] on link "Start Calls Here" at bounding box center [340, 121] width 72 height 11
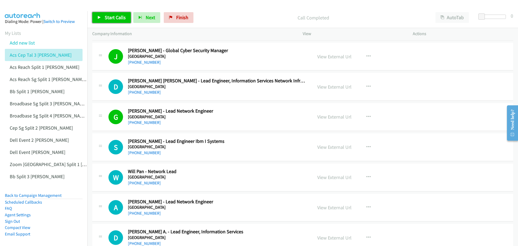
click at [105, 18] on span "Start Calls" at bounding box center [115, 17] width 21 height 6
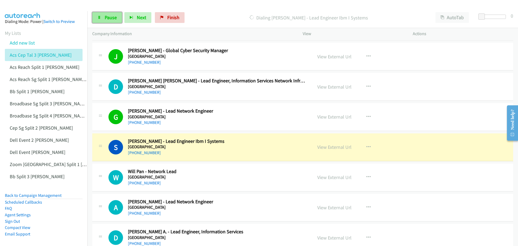
click at [107, 13] on link "Pause" at bounding box center [107, 17] width 30 height 11
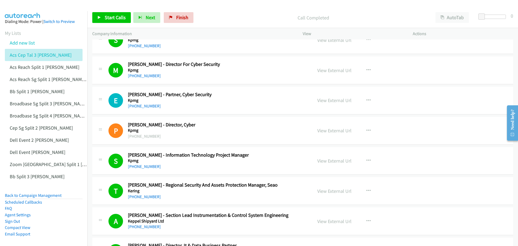
scroll to position [2615, 0]
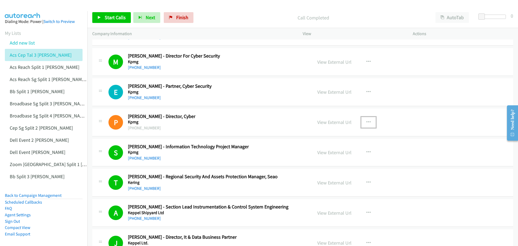
click at [366, 120] on icon "button" at bounding box center [368, 122] width 4 height 4
click at [328, 154] on link "Start Calls Here" at bounding box center [340, 157] width 72 height 11
click at [113, 19] on span "Start Calls" at bounding box center [115, 17] width 21 height 6
click at [105, 17] on span "Pause" at bounding box center [111, 17] width 12 height 6
click at [332, 123] on link "View External Url" at bounding box center [334, 122] width 34 height 6
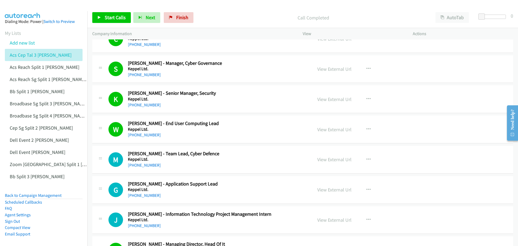
scroll to position [2885, 0]
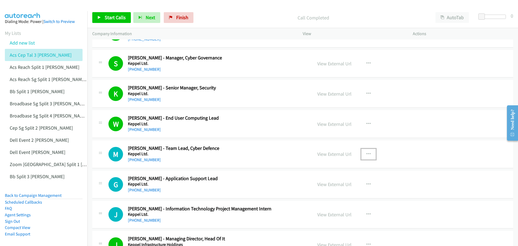
click at [366, 153] on icon "button" at bounding box center [368, 154] width 4 height 4
click at [334, 188] on link "Start Calls Here" at bounding box center [340, 189] width 72 height 11
click at [112, 14] on link "Start Calls" at bounding box center [111, 17] width 39 height 11
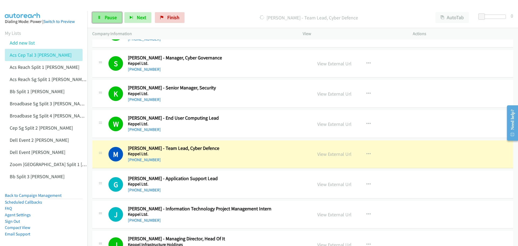
click at [111, 18] on span "Pause" at bounding box center [111, 17] width 12 height 6
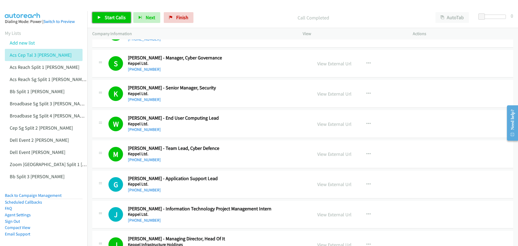
click at [111, 12] on link "Start Calls" at bounding box center [111, 17] width 39 height 11
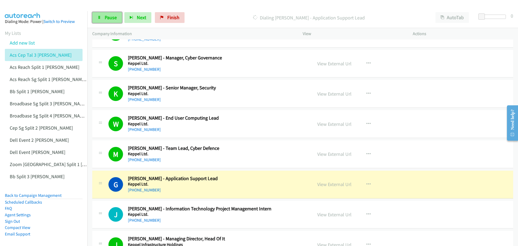
click at [114, 16] on span "Pause" at bounding box center [111, 17] width 12 height 6
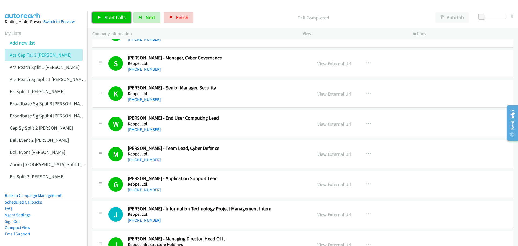
click at [112, 15] on span "Start Calls" at bounding box center [115, 17] width 21 height 6
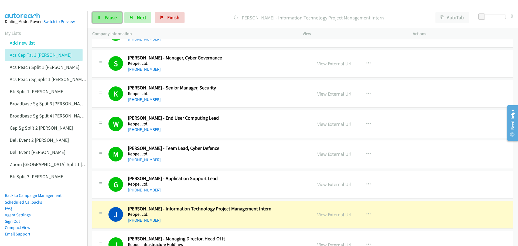
click at [107, 17] on span "Pause" at bounding box center [111, 17] width 12 height 6
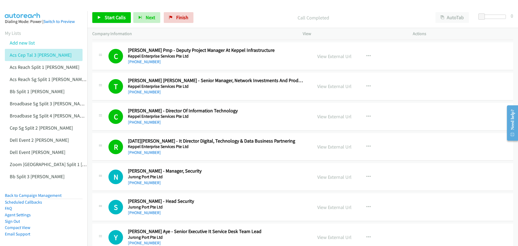
scroll to position [3101, 0]
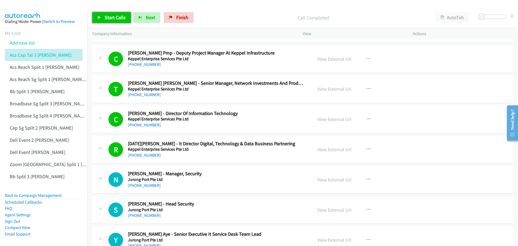
click at [116, 20] on span "Start Calls" at bounding box center [115, 17] width 21 height 6
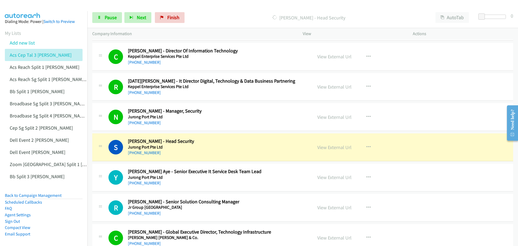
scroll to position [3182, 0]
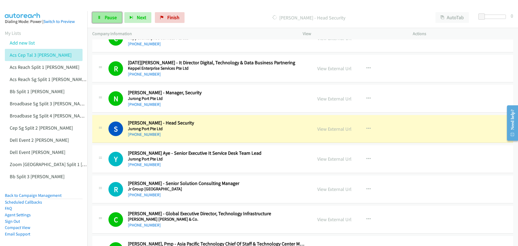
click at [112, 17] on span "Pause" at bounding box center [111, 17] width 12 height 6
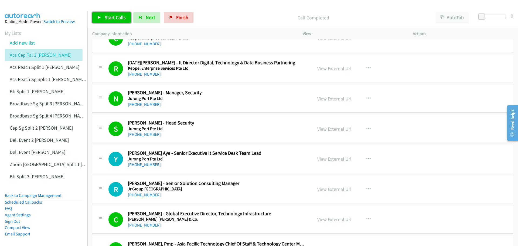
click at [111, 17] on span "Start Calls" at bounding box center [115, 17] width 21 height 6
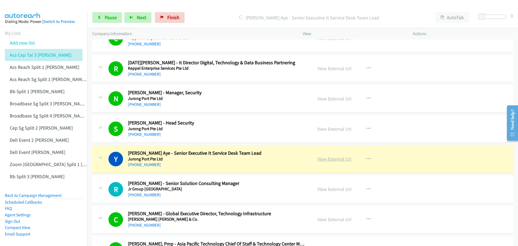
click at [327, 160] on link "View External Url" at bounding box center [334, 159] width 34 height 6
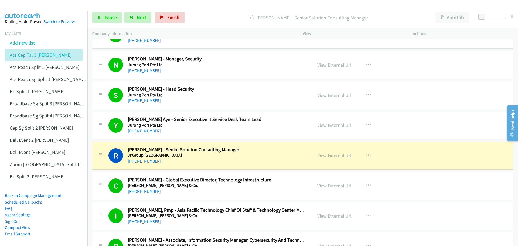
scroll to position [3236, 0]
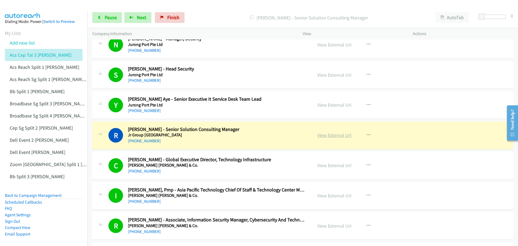
click at [336, 135] on link "View External Url" at bounding box center [334, 135] width 34 height 6
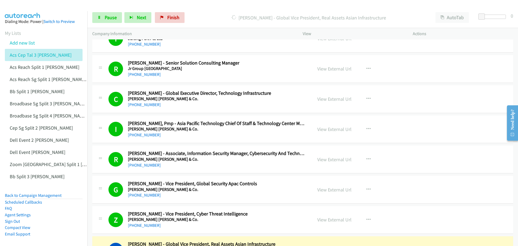
scroll to position [3343, 0]
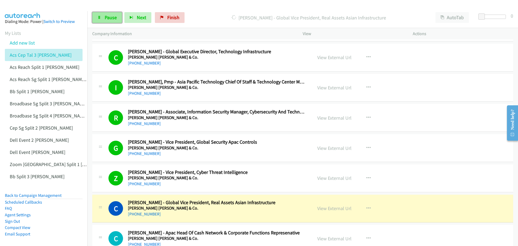
click at [109, 19] on span "Pause" at bounding box center [111, 17] width 12 height 6
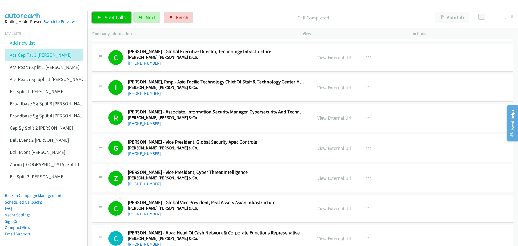
click at [109, 18] on span "Start Calls" at bounding box center [115, 17] width 21 height 6
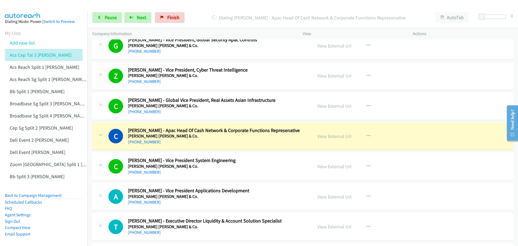
scroll to position [3451, 0]
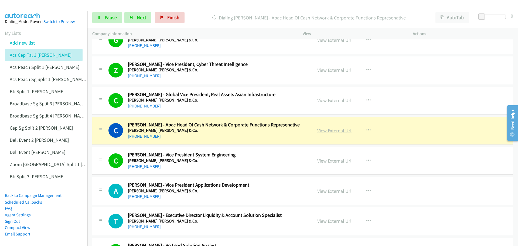
click at [333, 131] on link "View External Url" at bounding box center [334, 130] width 34 height 6
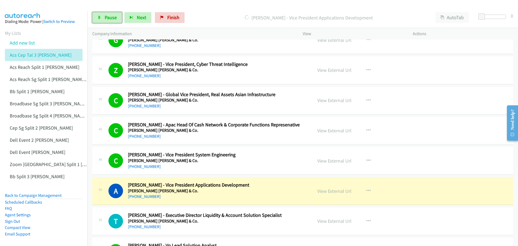
drag, startPoint x: 107, startPoint y: 16, endPoint x: 144, endPoint y: 1, distance: 39.8
click at [107, 16] on span "Pause" at bounding box center [111, 17] width 12 height 6
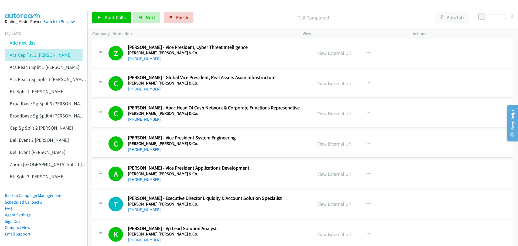
scroll to position [3478, 0]
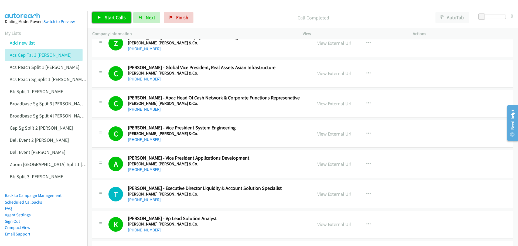
click at [108, 14] on link "Start Calls" at bounding box center [111, 17] width 39 height 11
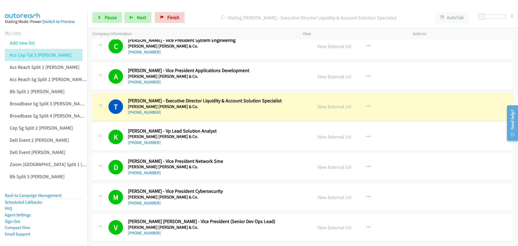
scroll to position [3559, 0]
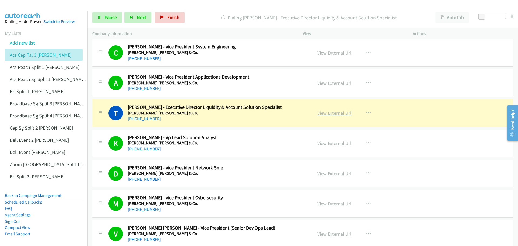
click at [339, 114] on link "View External Url" at bounding box center [334, 113] width 34 height 6
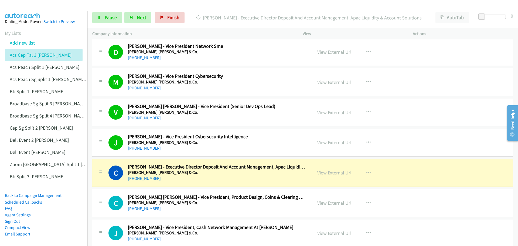
scroll to position [3694, 0]
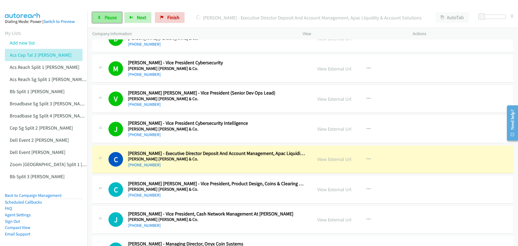
drag, startPoint x: 102, startPoint y: 14, endPoint x: 111, endPoint y: 15, distance: 8.7
click at [102, 14] on link "Pause" at bounding box center [107, 17] width 30 height 11
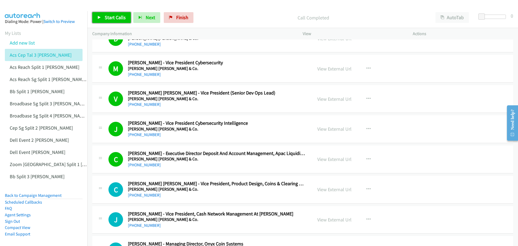
drag, startPoint x: 114, startPoint y: 18, endPoint x: 123, endPoint y: 24, distance: 11.4
click at [114, 18] on span "Start Calls" at bounding box center [115, 17] width 21 height 6
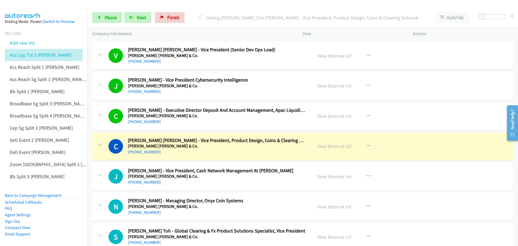
scroll to position [3775, 0]
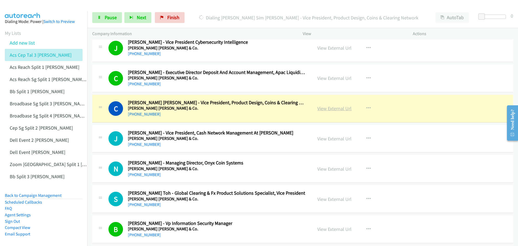
click at [330, 108] on link "View External Url" at bounding box center [334, 108] width 34 height 6
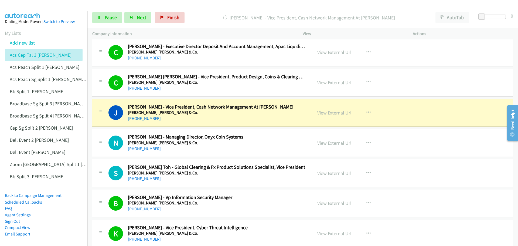
scroll to position [3802, 0]
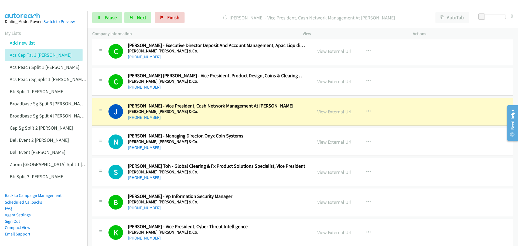
click at [343, 110] on link "View External Url" at bounding box center [334, 111] width 34 height 6
click at [111, 18] on span "Pause" at bounding box center [111, 17] width 12 height 6
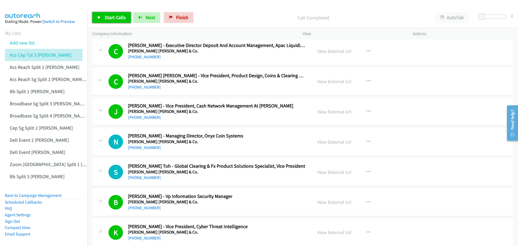
click at [113, 18] on span "Start Calls" at bounding box center [115, 17] width 21 height 6
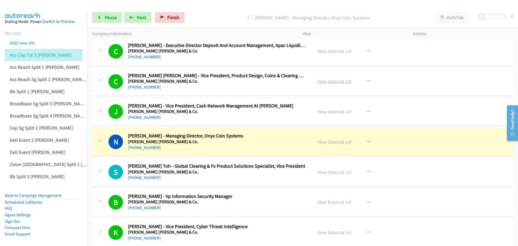
scroll to position [3829, 0]
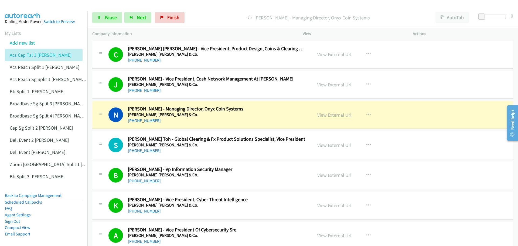
click at [330, 113] on link "View External Url" at bounding box center [334, 115] width 34 height 6
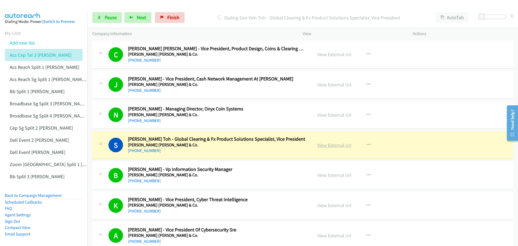
click at [332, 144] on link "View External Url" at bounding box center [334, 145] width 34 height 6
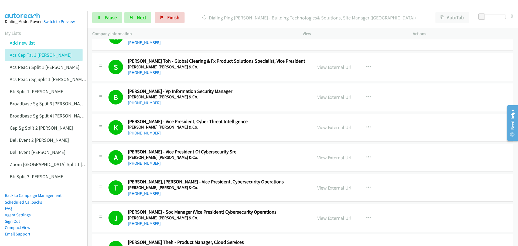
scroll to position [4400, 0]
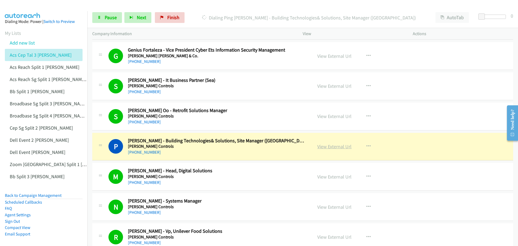
click at [324, 146] on link "View External Url" at bounding box center [334, 146] width 34 height 6
drag, startPoint x: 114, startPoint y: 17, endPoint x: 121, endPoint y: 16, distance: 7.1
click at [114, 17] on span "Pause" at bounding box center [111, 17] width 12 height 6
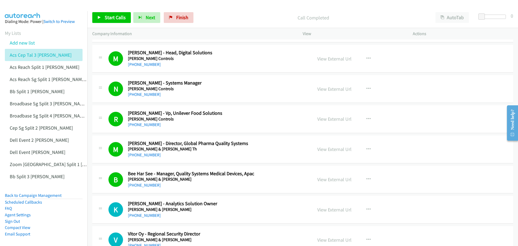
scroll to position [4535, 0]
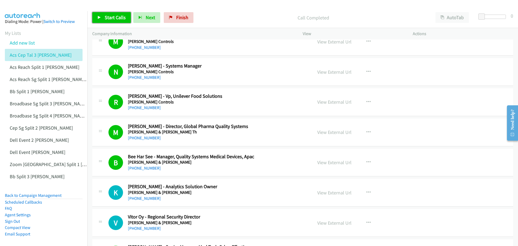
click at [116, 20] on span "Start Calls" at bounding box center [115, 17] width 21 height 6
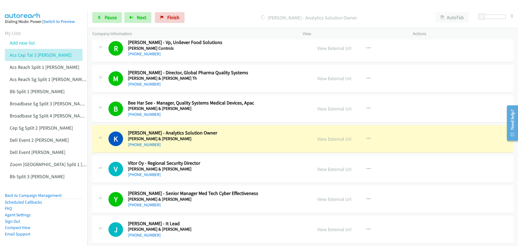
scroll to position [4589, 0]
click at [331, 138] on link "View External Url" at bounding box center [334, 138] width 34 height 6
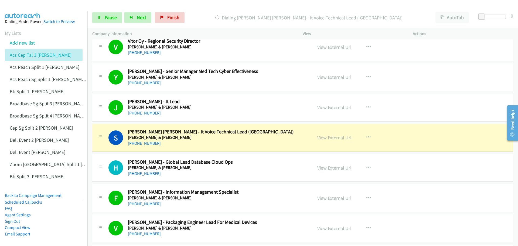
scroll to position [4724, 0]
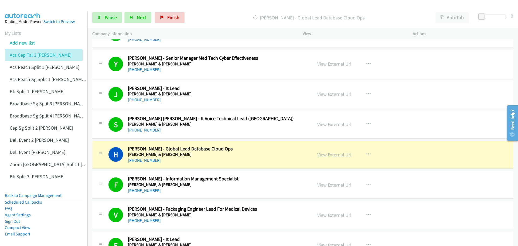
click at [336, 154] on link "View External Url" at bounding box center [334, 154] width 34 height 6
click at [102, 20] on link "Pause" at bounding box center [107, 17] width 30 height 11
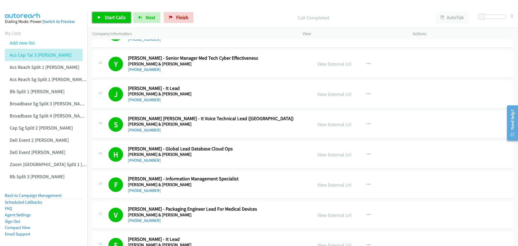
click at [114, 16] on span "Start Calls" at bounding box center [115, 17] width 21 height 6
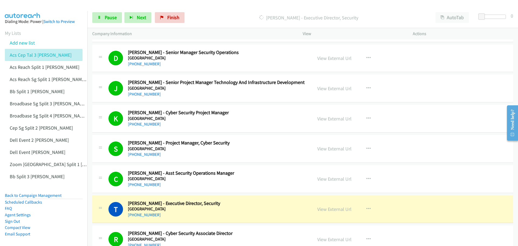
scroll to position [650, 0]
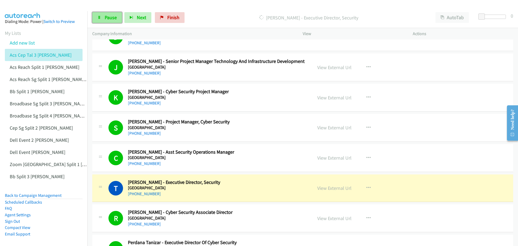
click at [114, 18] on span "Pause" at bounding box center [111, 17] width 12 height 6
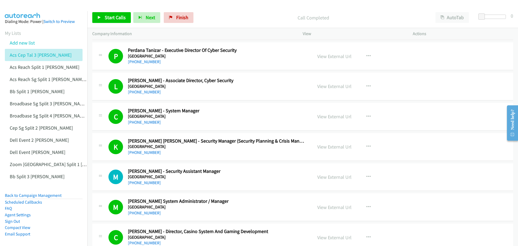
scroll to position [866, 0]
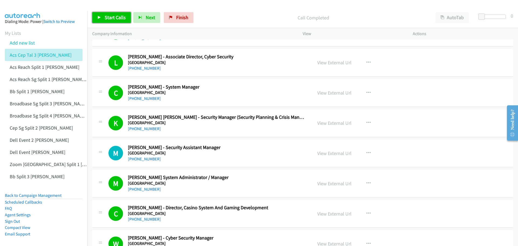
click at [120, 17] on span "Start Calls" at bounding box center [115, 17] width 21 height 6
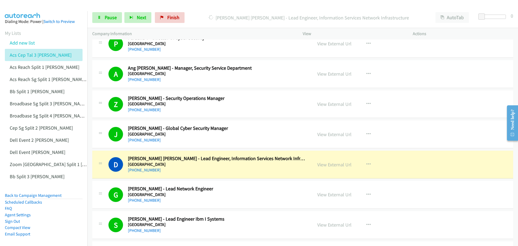
scroll to position [1244, 0]
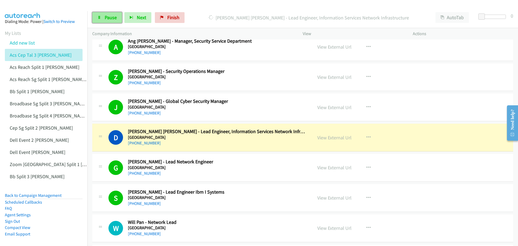
click at [100, 18] on icon at bounding box center [99, 18] width 4 height 4
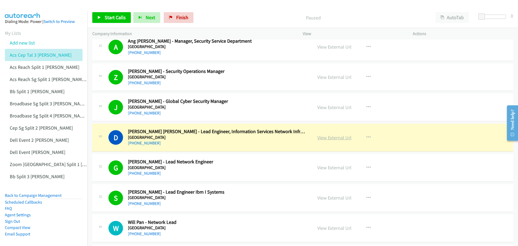
click at [324, 138] on link "View External Url" at bounding box center [334, 137] width 34 height 6
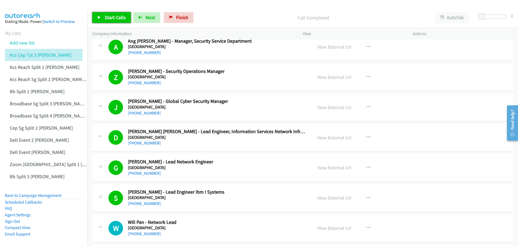
click at [116, 19] on span "Start Calls" at bounding box center [115, 17] width 21 height 6
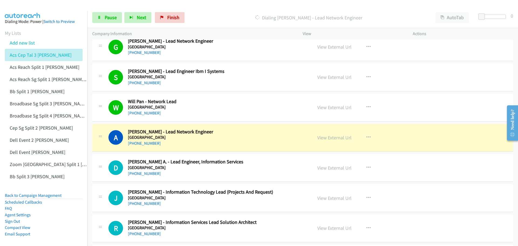
scroll to position [1378, 0]
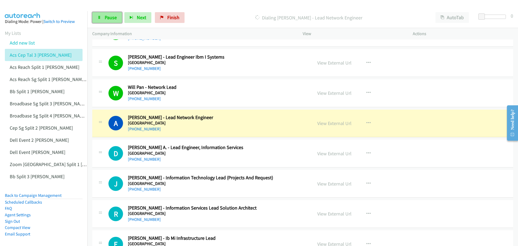
click at [105, 17] on span "Pause" at bounding box center [111, 17] width 12 height 6
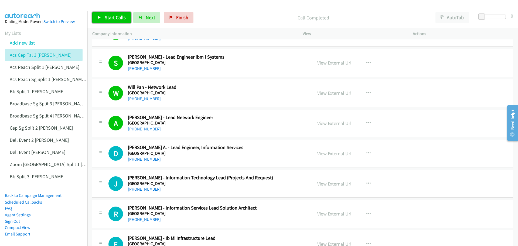
click at [110, 19] on span "Start Calls" at bounding box center [115, 17] width 21 height 6
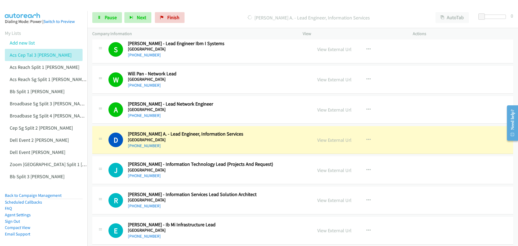
scroll to position [1405, 0]
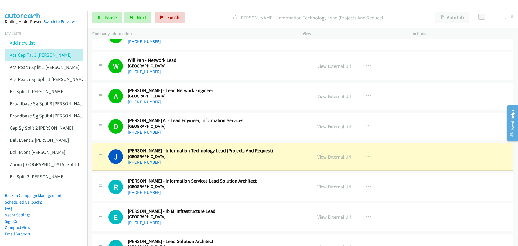
click at [327, 156] on link "View External Url" at bounding box center [334, 156] width 34 height 6
click at [104, 19] on link "Pause" at bounding box center [107, 17] width 30 height 11
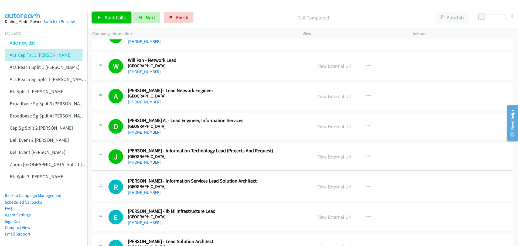
click at [114, 17] on span "Start Calls" at bounding box center [115, 17] width 21 height 6
click at [115, 20] on span "Pause" at bounding box center [111, 17] width 12 height 6
click at [118, 12] on link "Start Calls" at bounding box center [111, 17] width 39 height 11
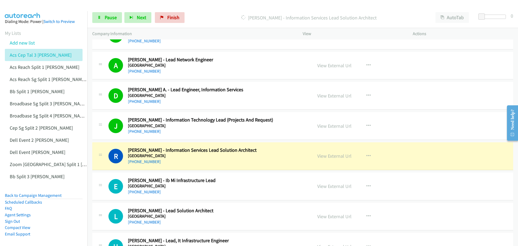
scroll to position [1459, 0]
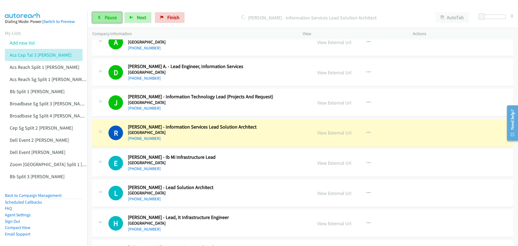
click at [104, 19] on link "Pause" at bounding box center [107, 17] width 30 height 11
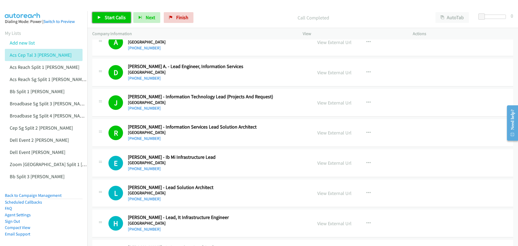
click at [111, 15] on span "Start Calls" at bounding box center [115, 17] width 21 height 6
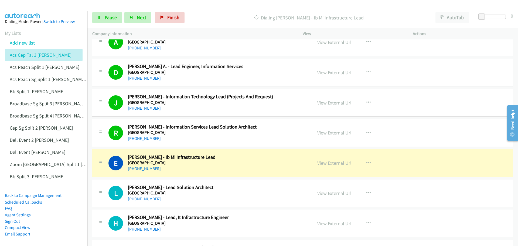
click at [335, 164] on link "View External Url" at bounding box center [334, 163] width 34 height 6
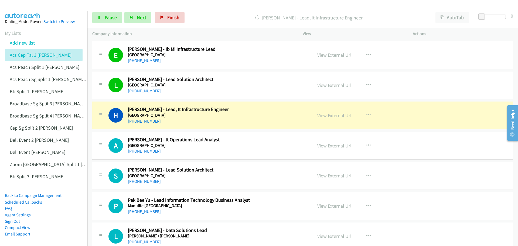
scroll to position [1594, 0]
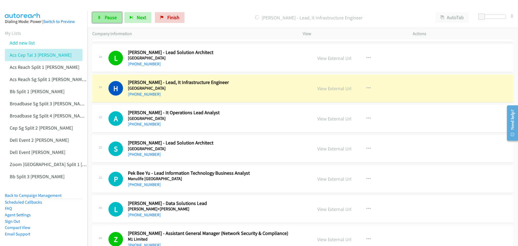
click at [102, 14] on link "Pause" at bounding box center [107, 17] width 30 height 11
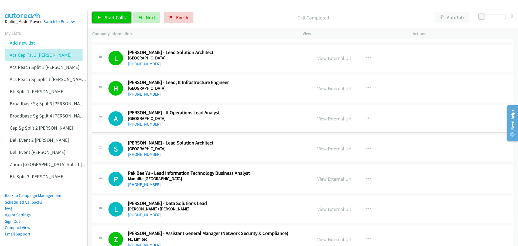
click at [99, 18] on icon at bounding box center [99, 18] width 4 height 4
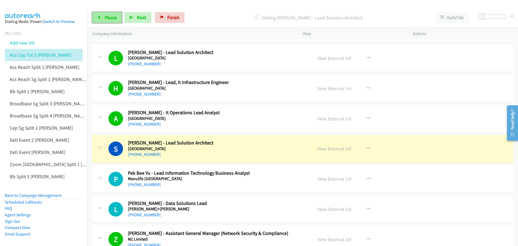
click at [107, 18] on span "Pause" at bounding box center [111, 17] width 12 height 6
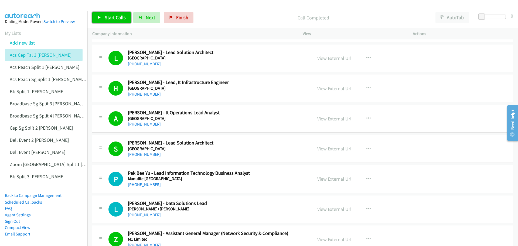
click at [108, 14] on link "Start Calls" at bounding box center [111, 17] width 39 height 11
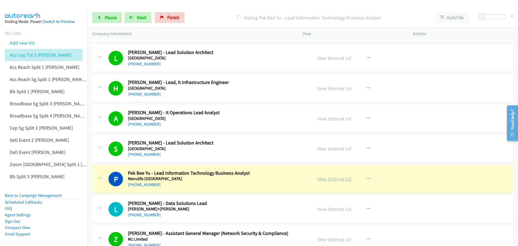
click at [337, 179] on link "View External Url" at bounding box center [334, 179] width 34 height 6
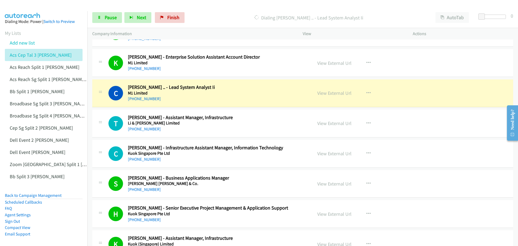
scroll to position [1810, 0]
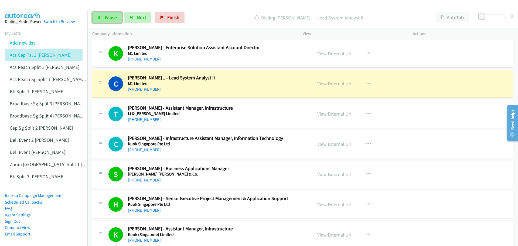
click at [111, 16] on span "Pause" at bounding box center [111, 17] width 12 height 6
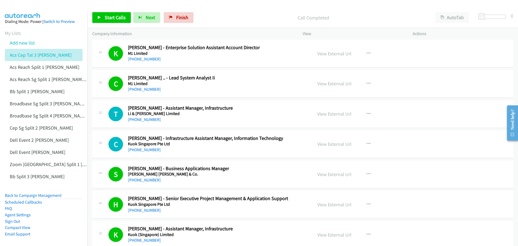
scroll to position [1837, 0]
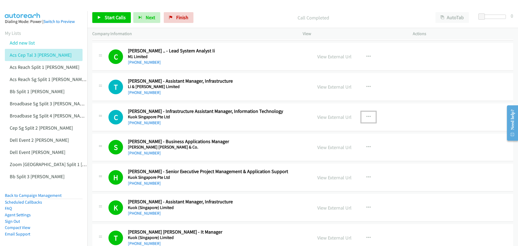
click at [366, 115] on icon "button" at bounding box center [368, 117] width 4 height 4
click at [328, 151] on link "Start Calls Here" at bounding box center [340, 152] width 72 height 11
click at [441, 111] on div "C Callback Scheduled Christopher Wong - Infrastructure Assistant Manager, Infor…" at bounding box center [302, 117] width 421 height 28
click at [102, 16] on link "Start Calls" at bounding box center [111, 17] width 39 height 11
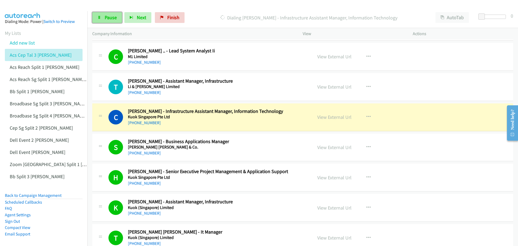
click at [97, 18] on link "Pause" at bounding box center [107, 17] width 30 height 11
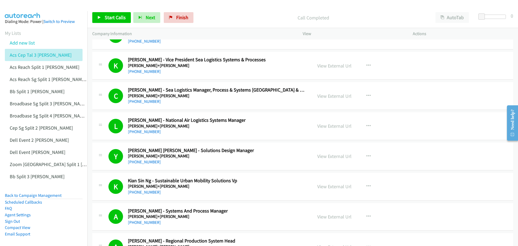
scroll to position [2268, 0]
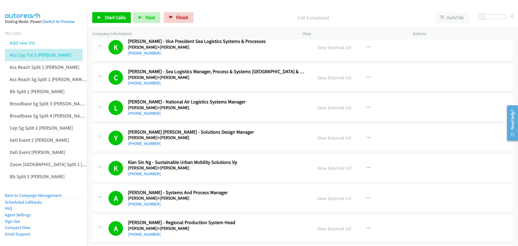
click at [108, 12] on div "Start Calls Pause Next Finish Call Completed AutoTab AutoTab 0" at bounding box center [302, 17] width 430 height 21
click at [101, 24] on div "Start Calls Pause Next Finish Call Completed AutoTab AutoTab 0" at bounding box center [302, 17] width 430 height 21
click at [105, 19] on span "Start Calls" at bounding box center [115, 17] width 21 height 6
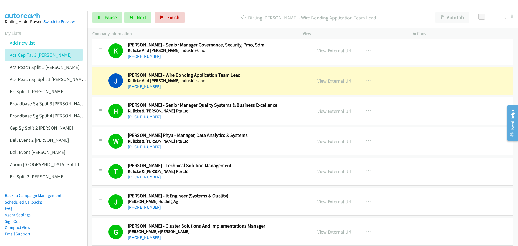
scroll to position [2052, 0]
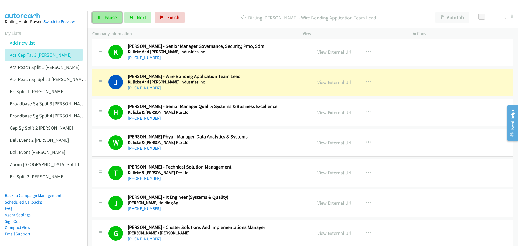
click at [107, 15] on span "Pause" at bounding box center [111, 17] width 12 height 6
